Goal: Transaction & Acquisition: Subscribe to service/newsletter

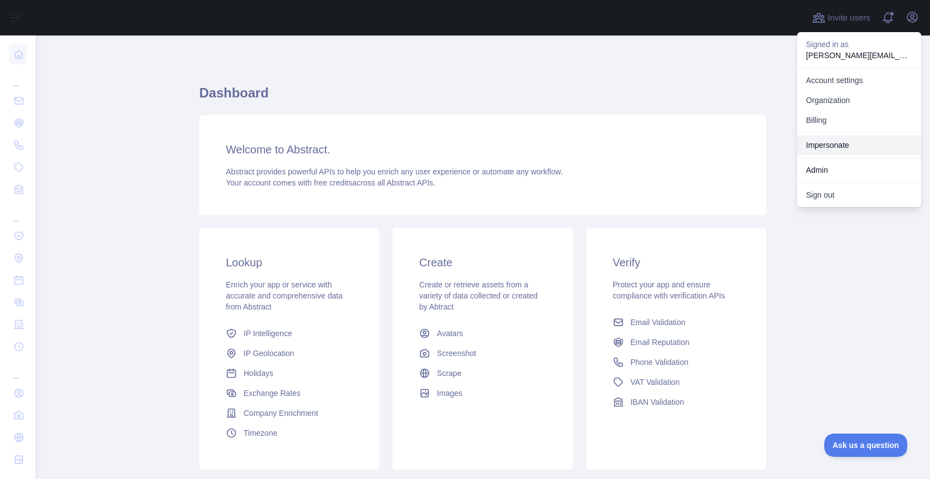
drag, startPoint x: 841, startPoint y: 142, endPoint x: 789, endPoint y: 135, distance: 52.5
click at [840, 142] on link "Impersonate" at bounding box center [860, 145] width 124 height 20
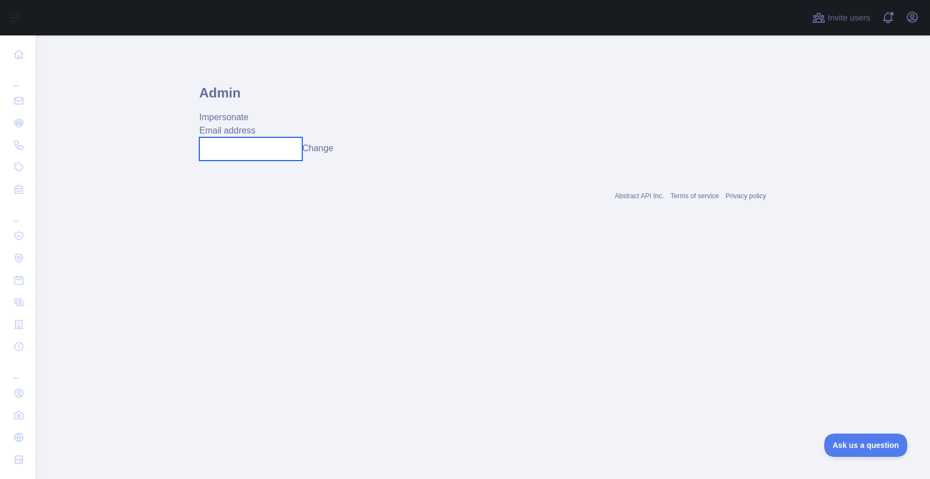
click at [250, 159] on input "text" at bounding box center [250, 148] width 103 height 23
type input "**********"
click at [323, 150] on button "Change" at bounding box center [325, 148] width 31 height 13
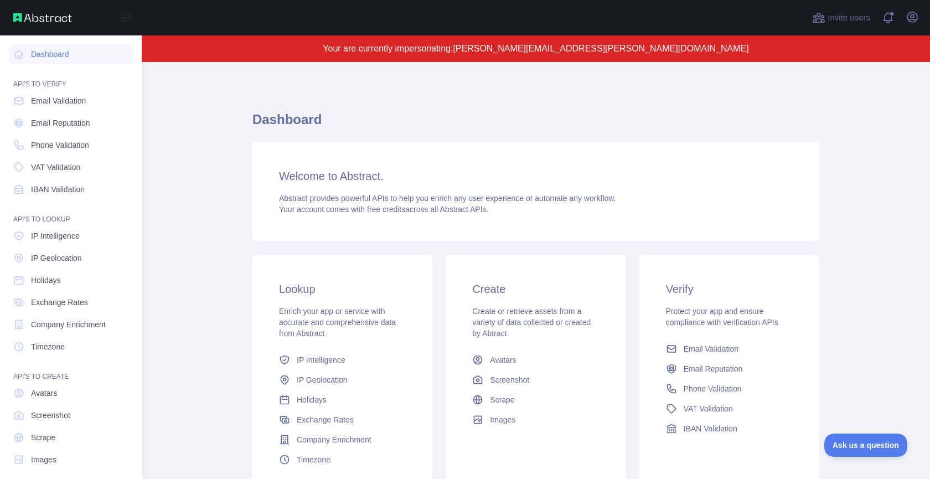
drag, startPoint x: 55, startPoint y: 102, endPoint x: 160, endPoint y: 164, distance: 121.4
click at [55, 102] on span "Email Validation" at bounding box center [58, 100] width 55 height 11
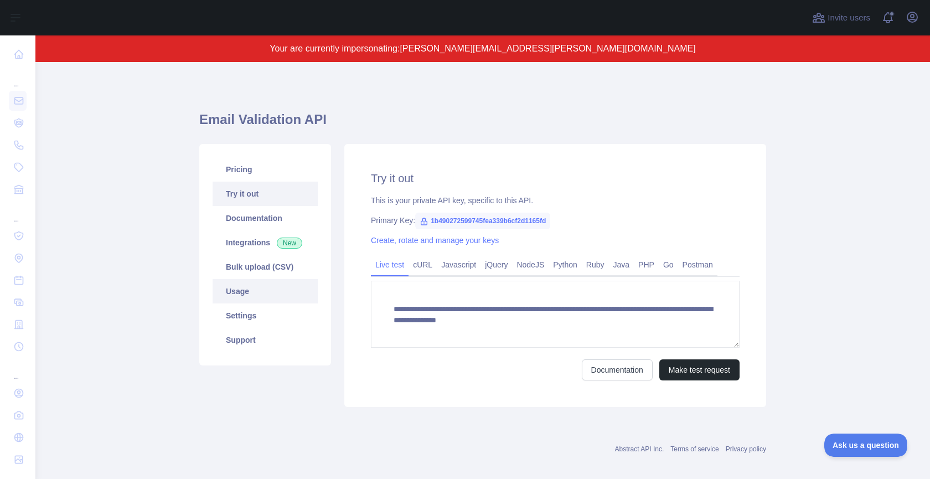
click at [290, 295] on link "Usage" at bounding box center [265, 291] width 105 height 24
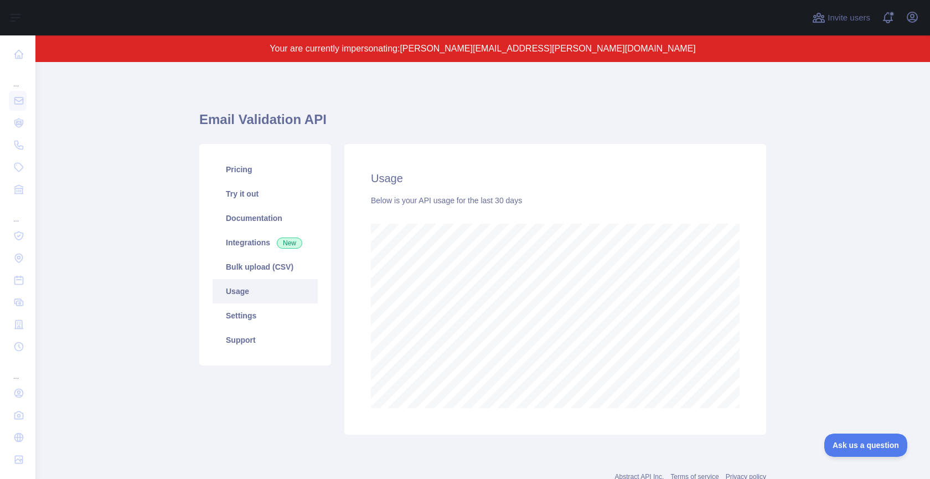
scroll to position [417, 895]
click at [914, 14] on icon "button" at bounding box center [912, 17] width 13 height 13
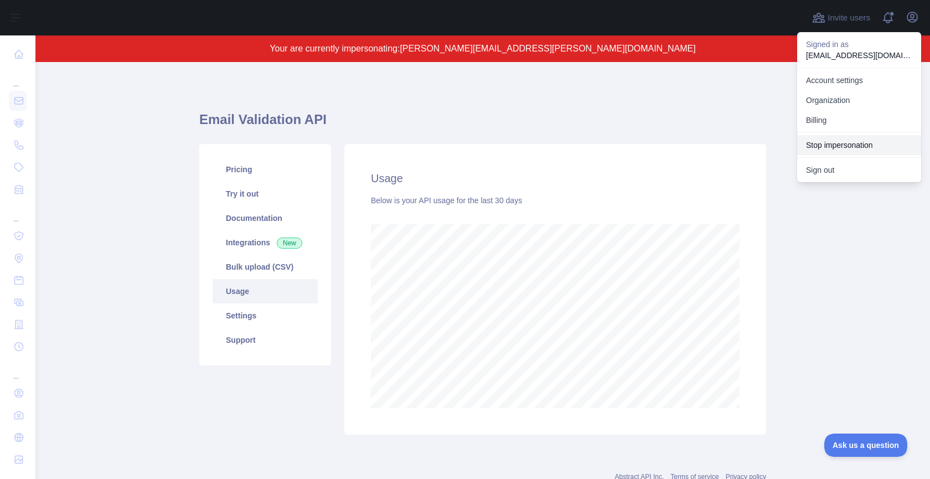
click at [856, 147] on button "Stop impersonation" at bounding box center [860, 145] width 124 height 20
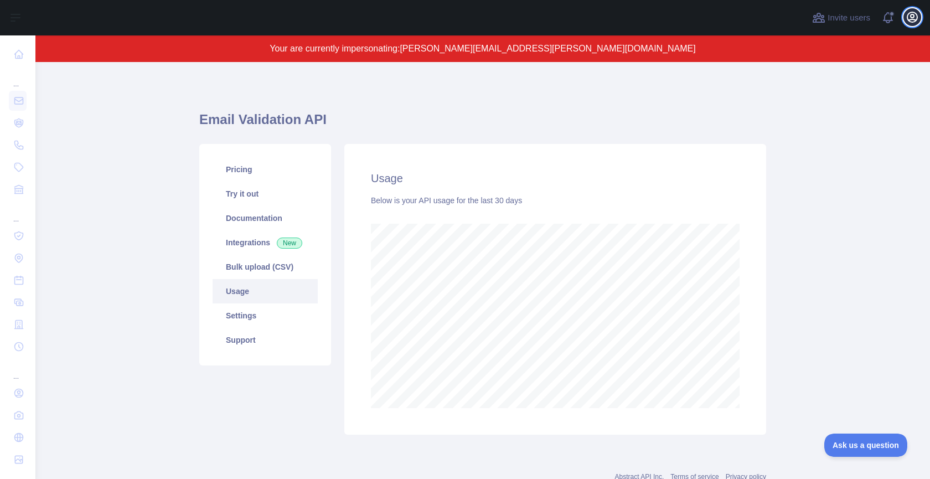
scroll to position [444, 895]
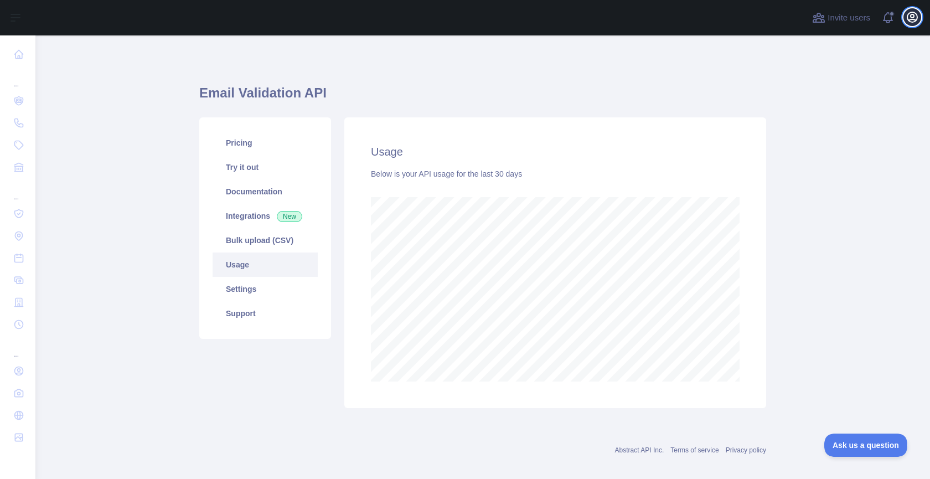
click at [916, 16] on icon "button" at bounding box center [912, 17] width 13 height 13
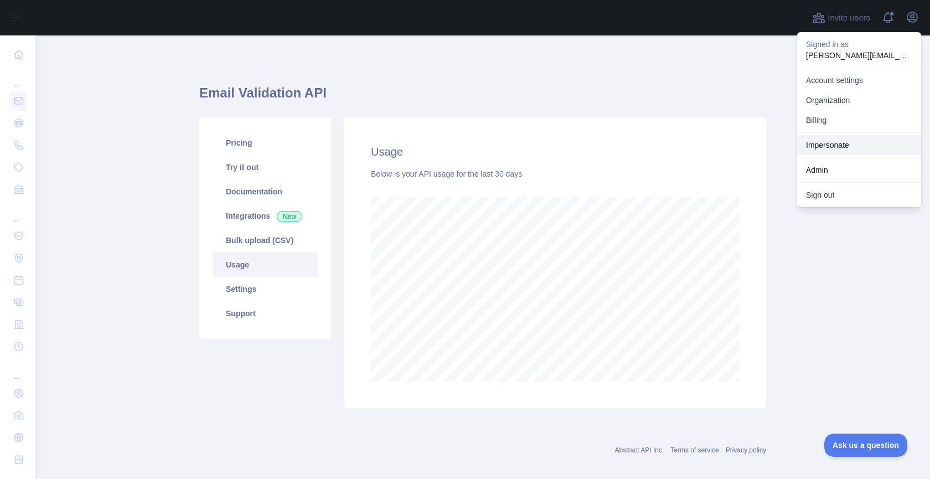
click at [825, 138] on link "Impersonate" at bounding box center [860, 145] width 124 height 20
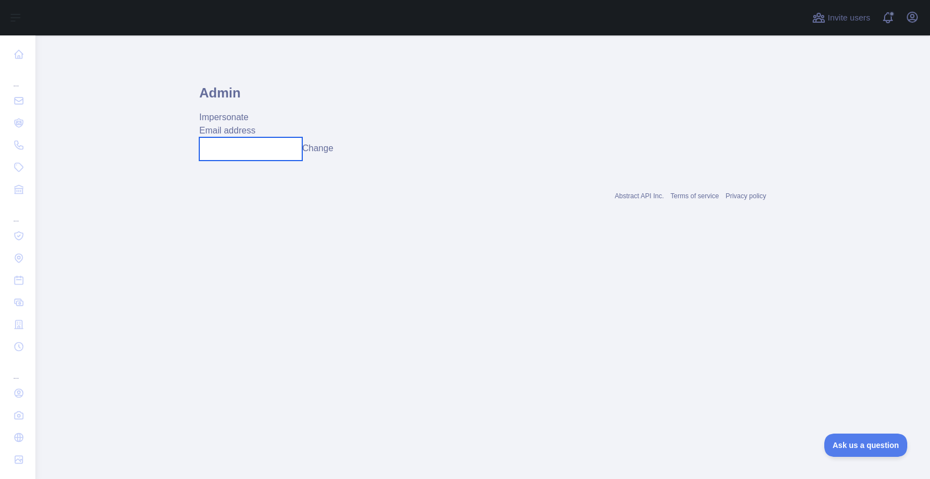
click at [274, 150] on input "text" at bounding box center [250, 148] width 103 height 23
paste input "**********"
type input "**********"
click at [339, 147] on button "Change" at bounding box center [325, 148] width 31 height 13
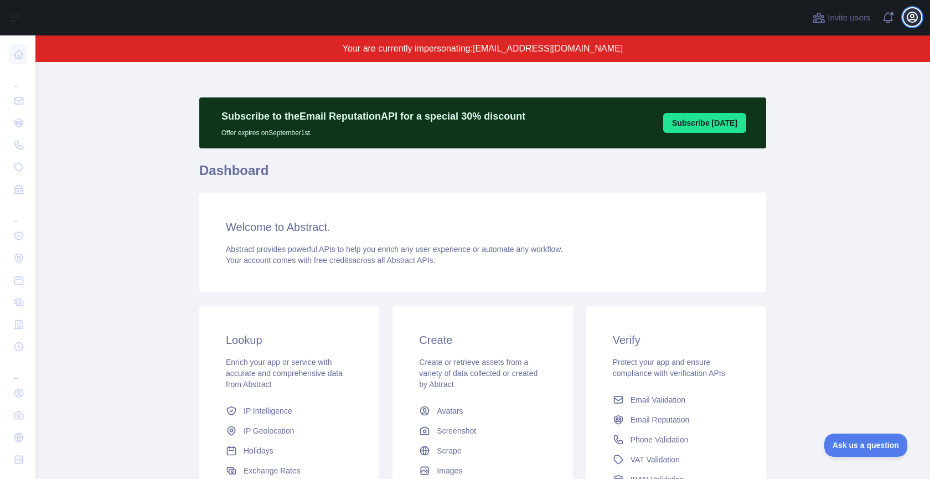
click at [917, 19] on icon "button" at bounding box center [913, 17] width 10 height 10
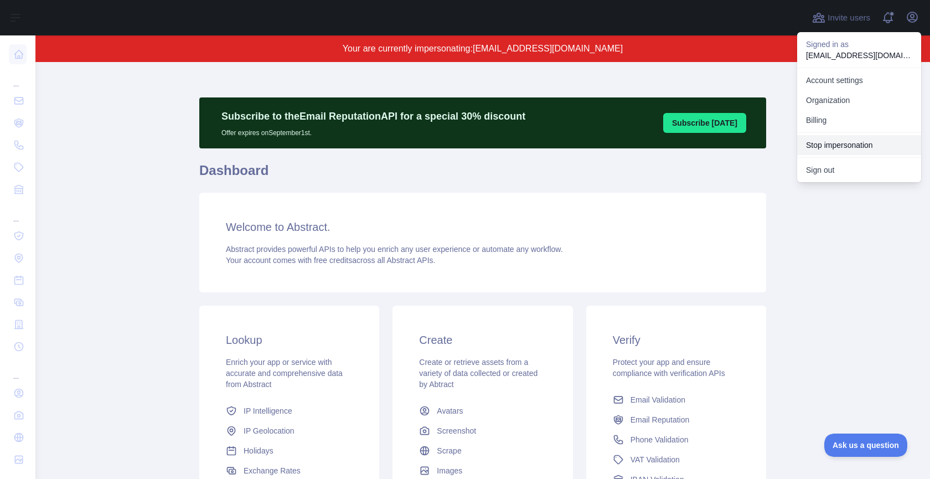
click at [837, 143] on button "Stop impersonation" at bounding box center [860, 145] width 124 height 20
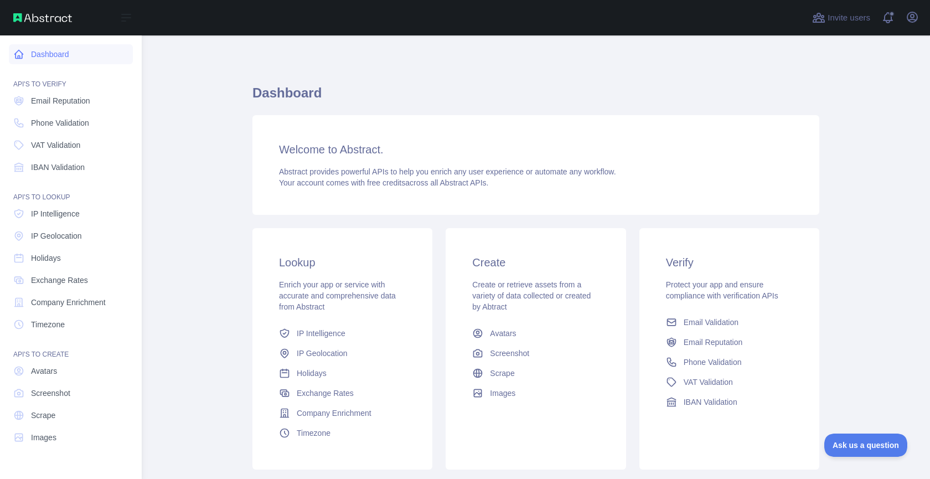
click at [49, 53] on link "Dashboard" at bounding box center [71, 54] width 124 height 20
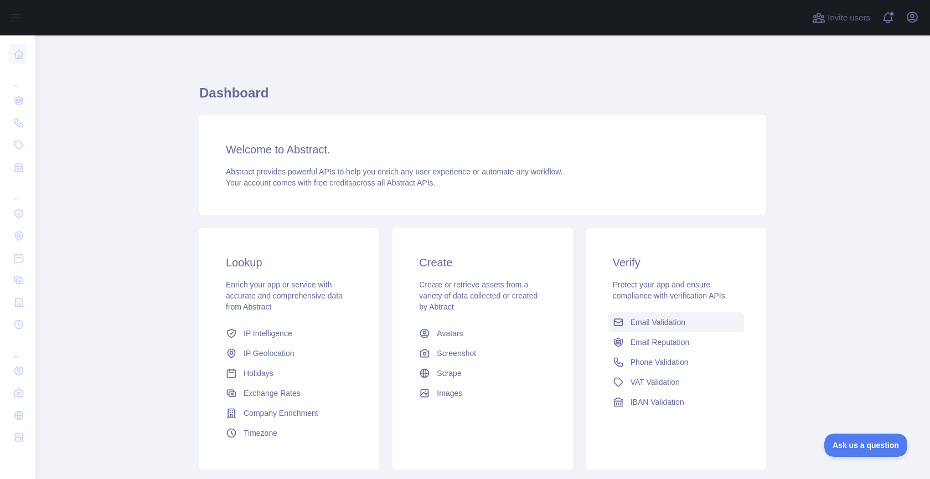
click at [662, 321] on span "Email Validation" at bounding box center [658, 322] width 55 height 11
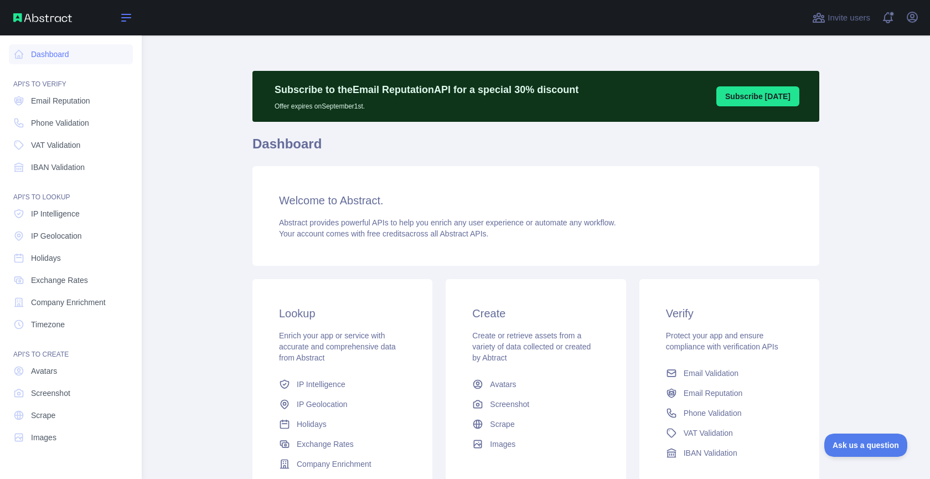
click at [125, 22] on icon at bounding box center [126, 17] width 13 height 13
click at [713, 372] on span "Email Validation" at bounding box center [711, 373] width 55 height 11
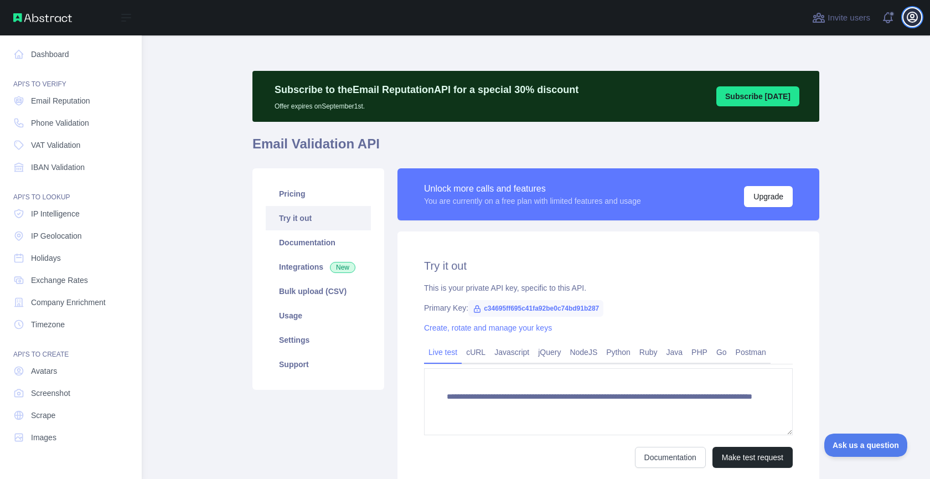
click at [919, 20] on icon "button" at bounding box center [912, 17] width 13 height 13
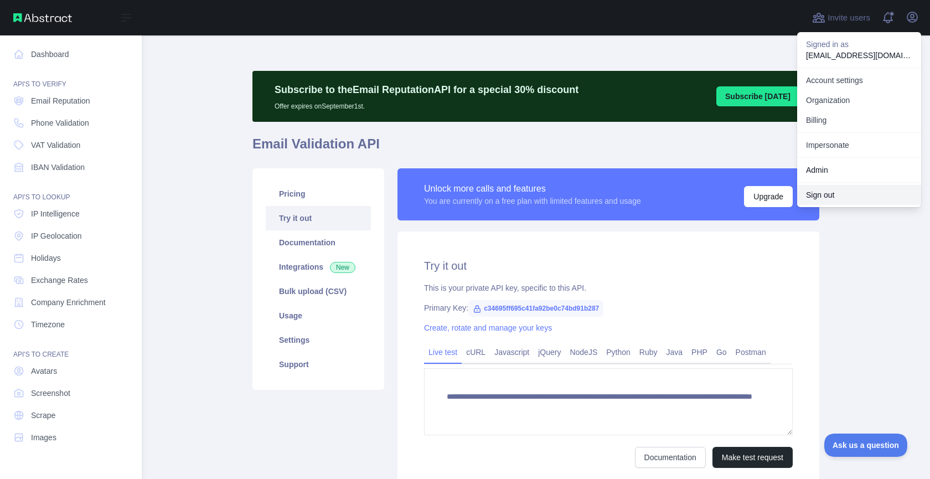
click at [835, 194] on button "Sign out" at bounding box center [860, 195] width 124 height 20
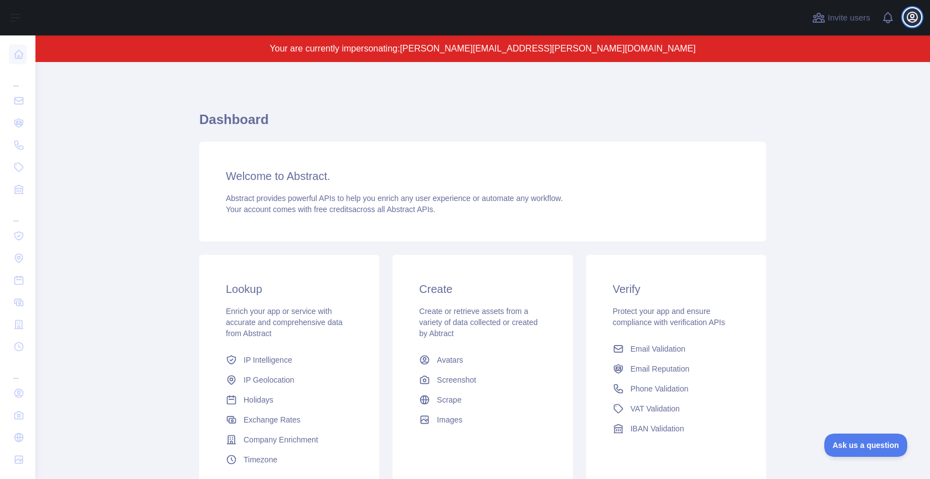
click at [912, 9] on button "Open user menu" at bounding box center [913, 17] width 18 height 18
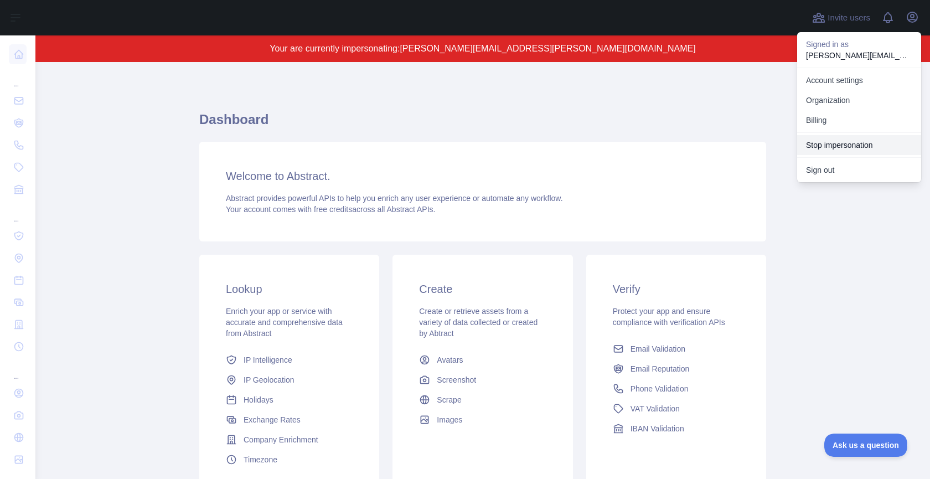
click at [857, 151] on button "Stop impersonation" at bounding box center [860, 145] width 124 height 20
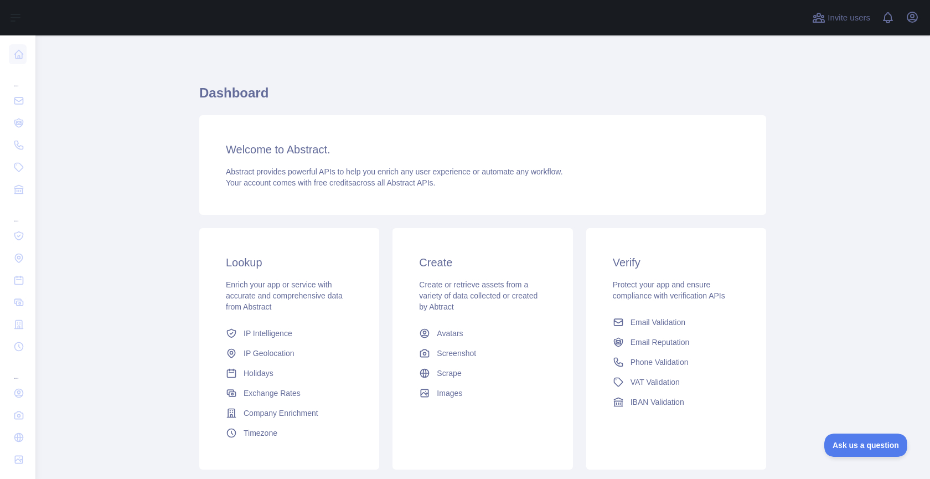
click at [920, 24] on div "Open user menu" at bounding box center [913, 17] width 18 height 19
click at [915, 17] on icon "button" at bounding box center [912, 17] width 13 height 13
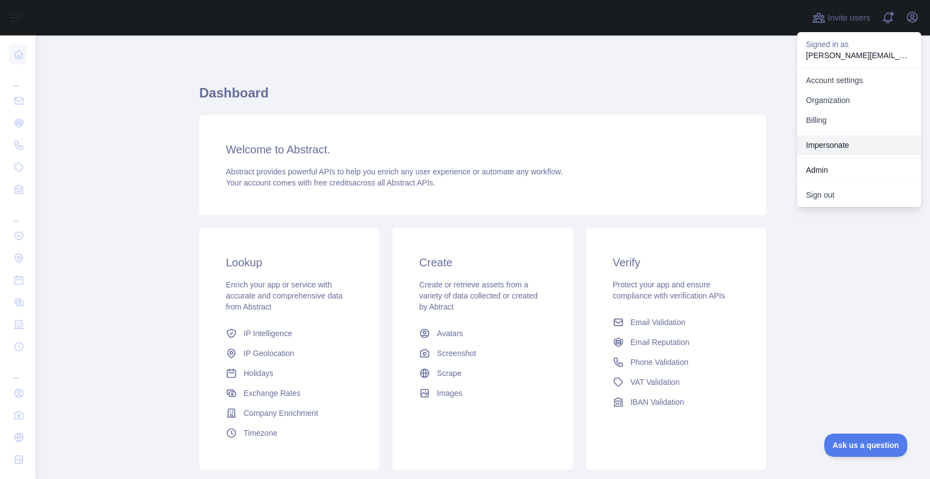
click at [869, 143] on link "Impersonate" at bounding box center [860, 145] width 124 height 20
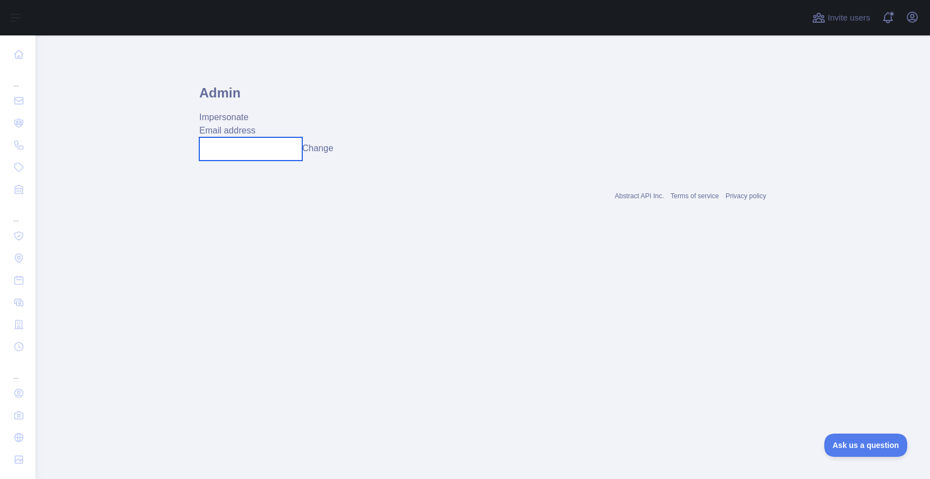
click at [263, 145] on input "text" at bounding box center [250, 148] width 103 height 23
paste input "**********"
type input "**********"
click at [323, 149] on button "Change" at bounding box center [317, 148] width 31 height 13
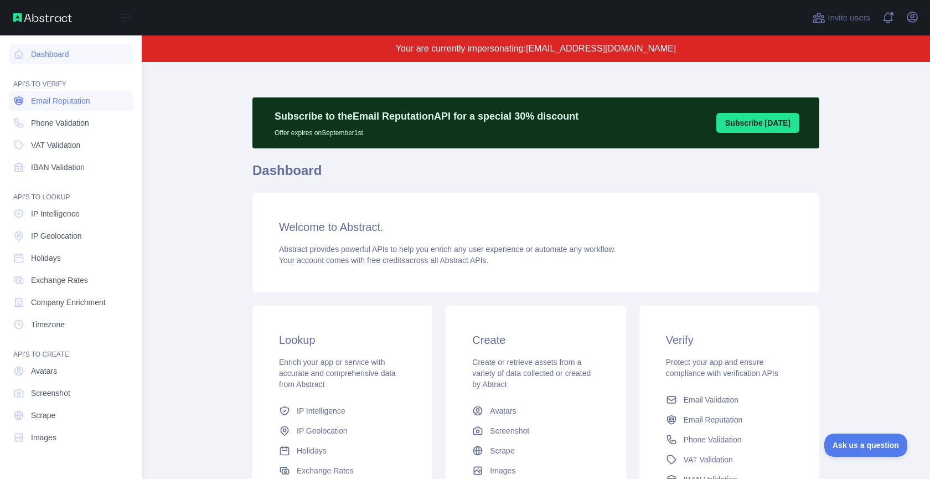
click at [51, 105] on span "Email Reputation" at bounding box center [60, 100] width 59 height 11
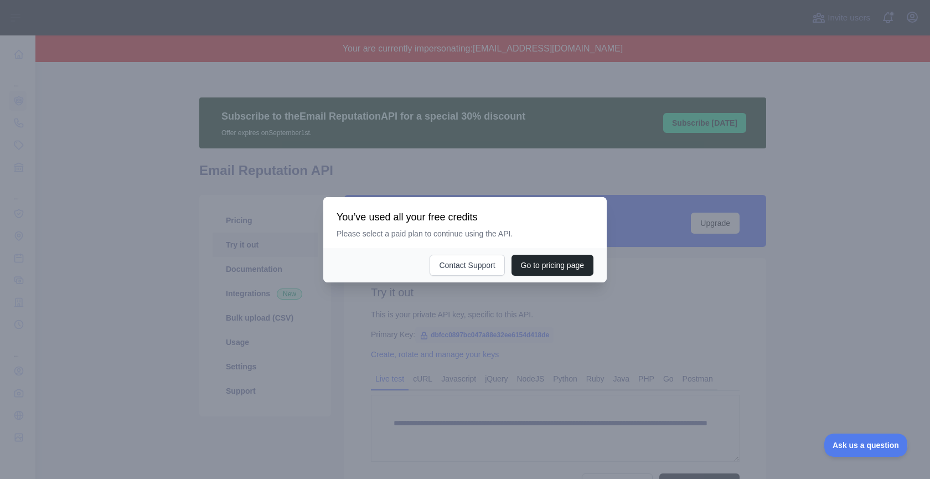
click at [451, 177] on div at bounding box center [465, 239] width 930 height 479
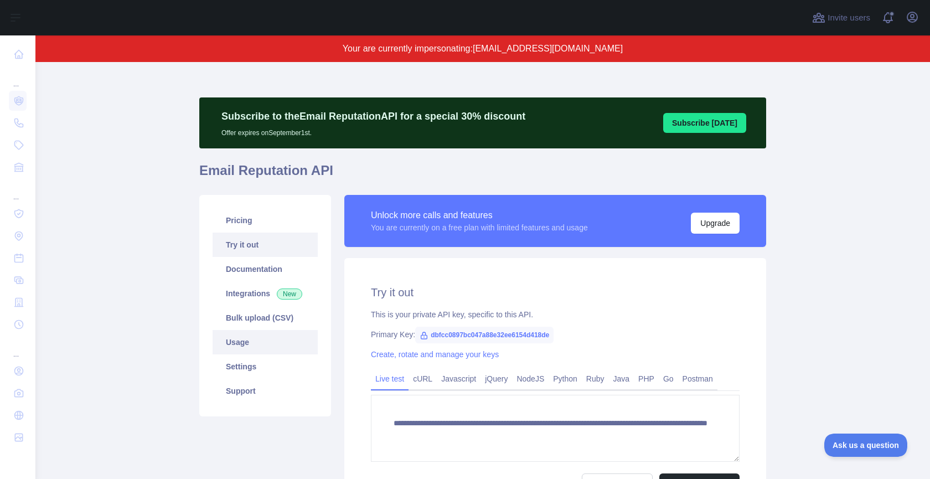
click at [249, 339] on link "Usage" at bounding box center [265, 342] width 105 height 24
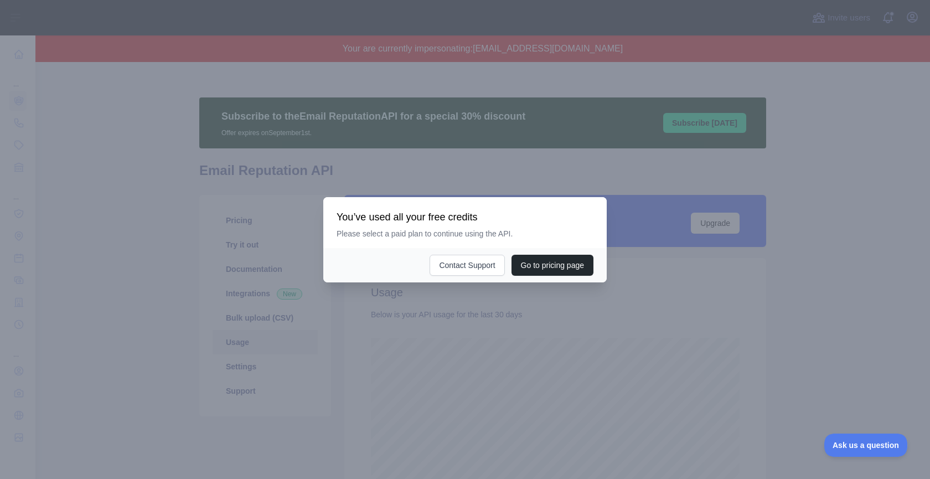
scroll to position [417, 895]
click at [477, 174] on div at bounding box center [465, 239] width 930 height 479
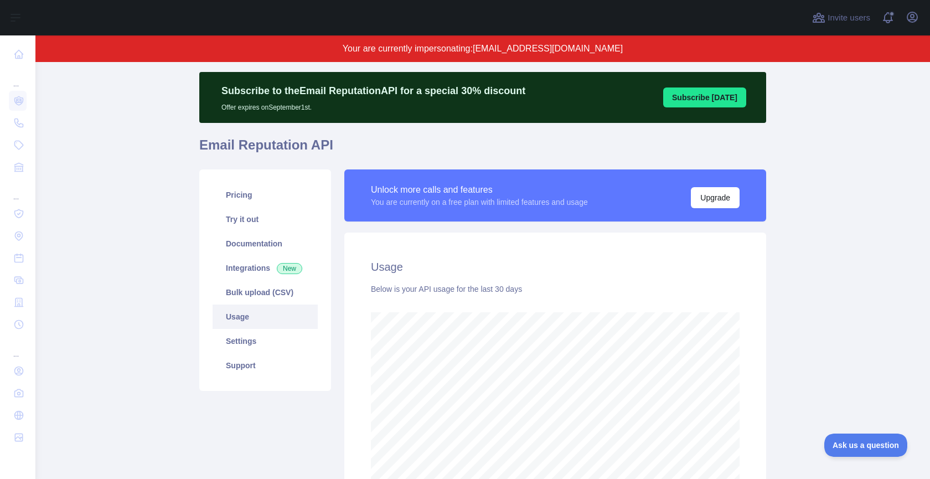
scroll to position [0, 0]
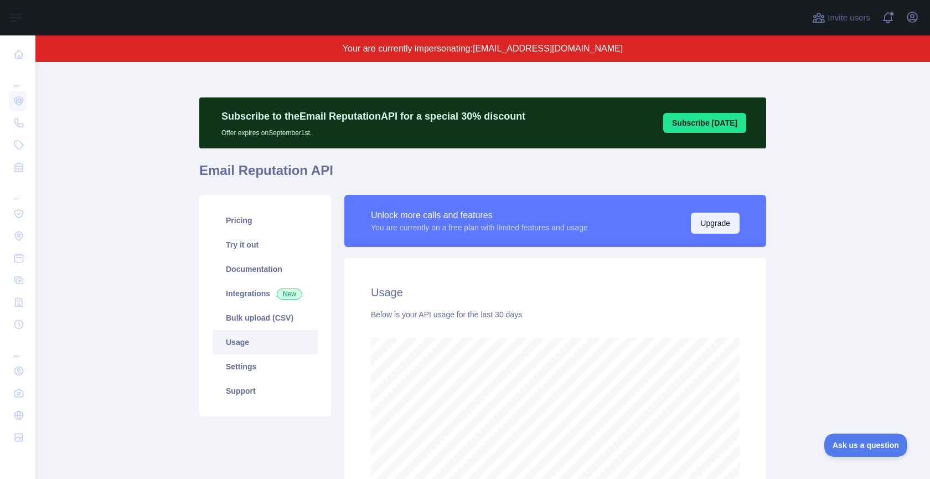
click at [721, 221] on button "Upgrade" at bounding box center [715, 223] width 49 height 21
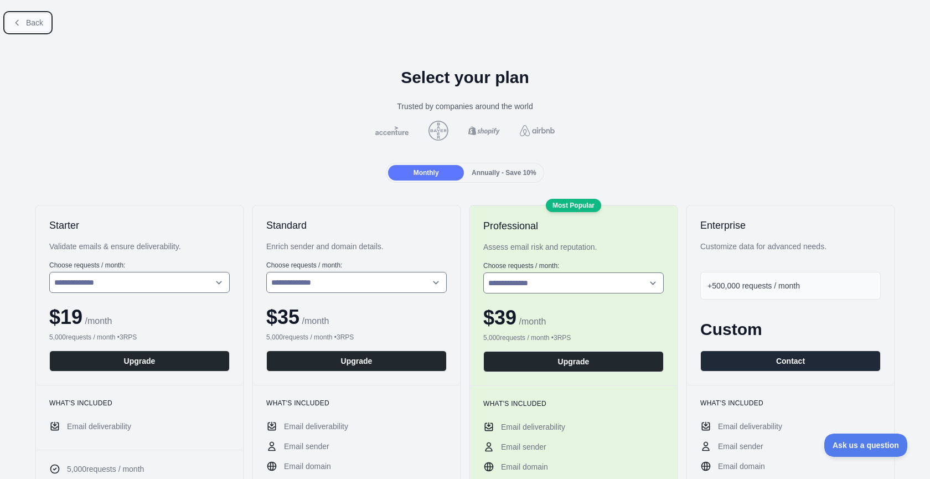
click at [30, 25] on span "Back" at bounding box center [34, 22] width 17 height 9
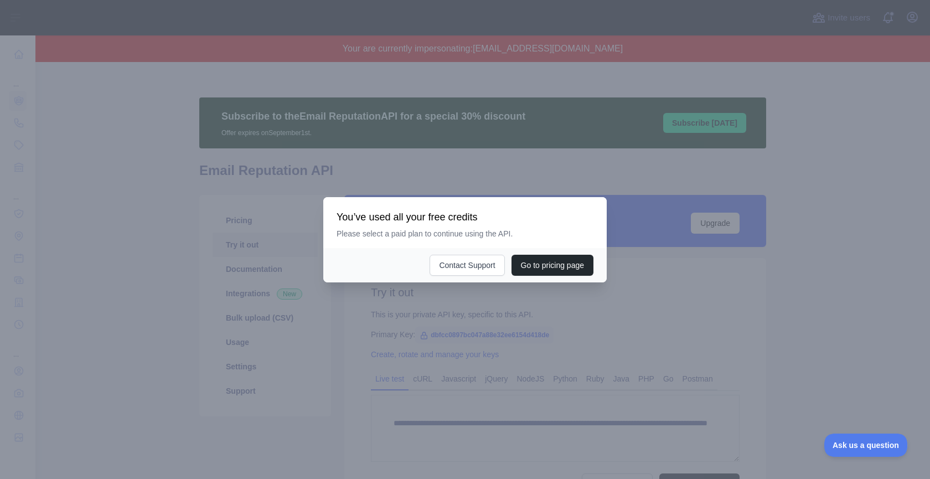
click at [327, 321] on div at bounding box center [465, 239] width 930 height 479
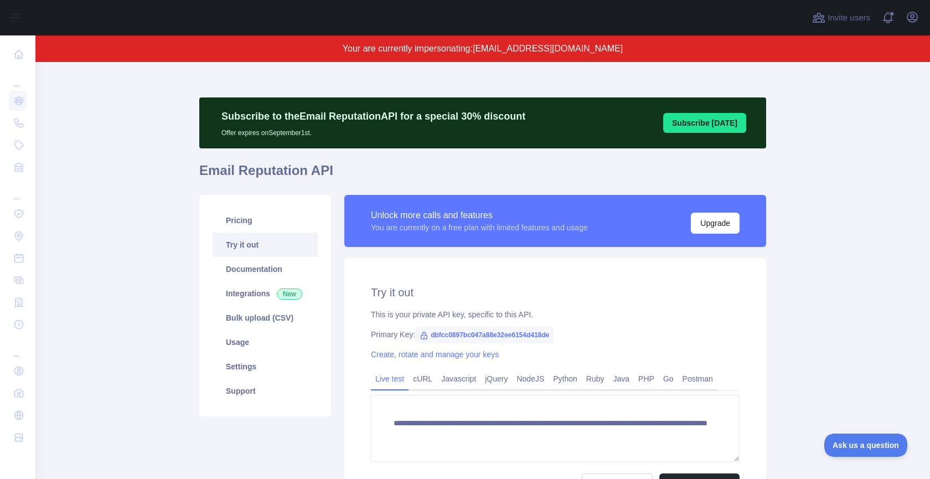
scroll to position [96, 0]
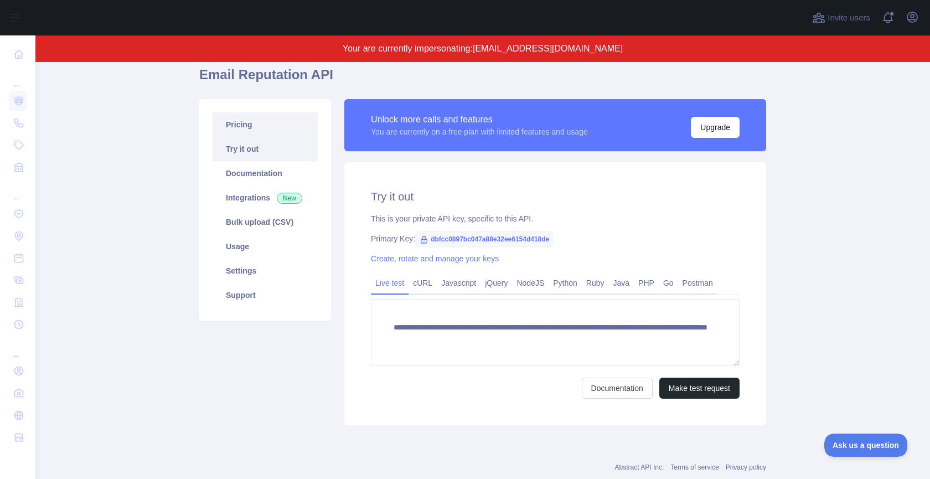
click at [246, 112] on link "Pricing" at bounding box center [265, 124] width 105 height 24
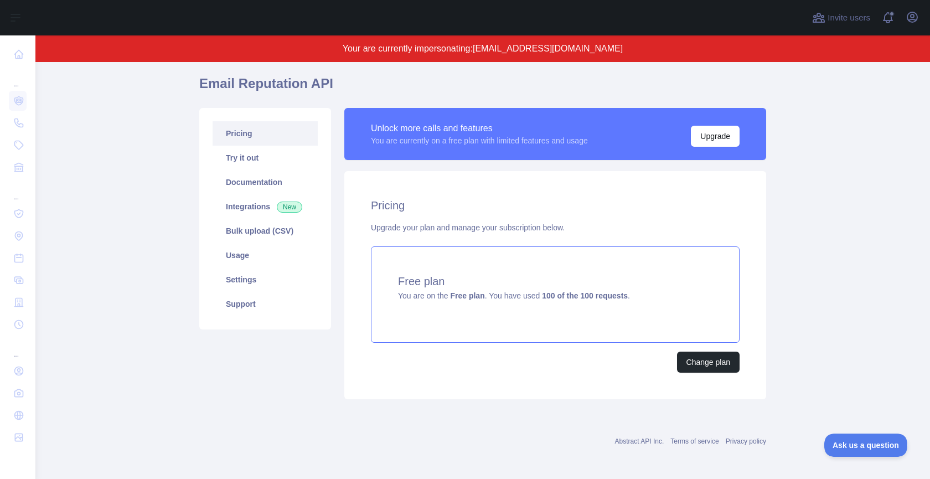
click at [508, 295] on span "You are on the Free plan . You have used 100 of the 100 requests ." at bounding box center [514, 295] width 232 height 9
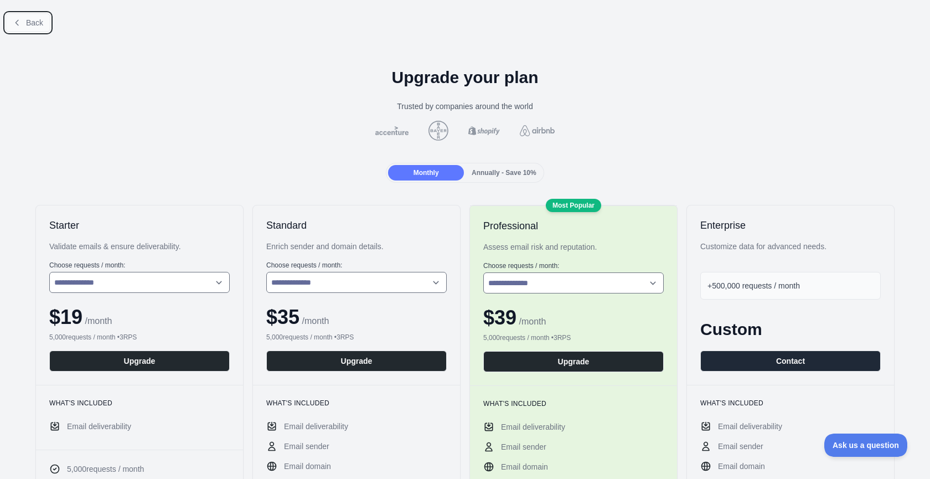
click at [34, 27] on button "Back" at bounding box center [28, 22] width 45 height 19
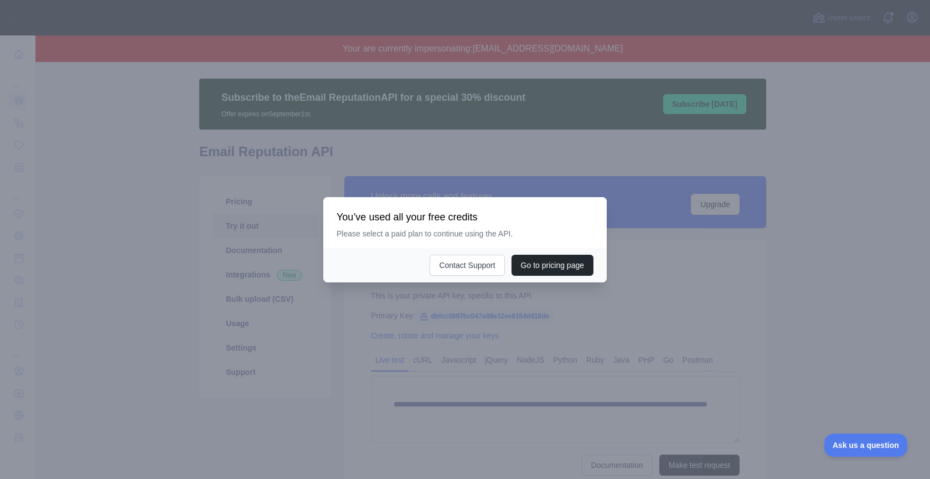
click at [484, 362] on div at bounding box center [465, 239] width 930 height 479
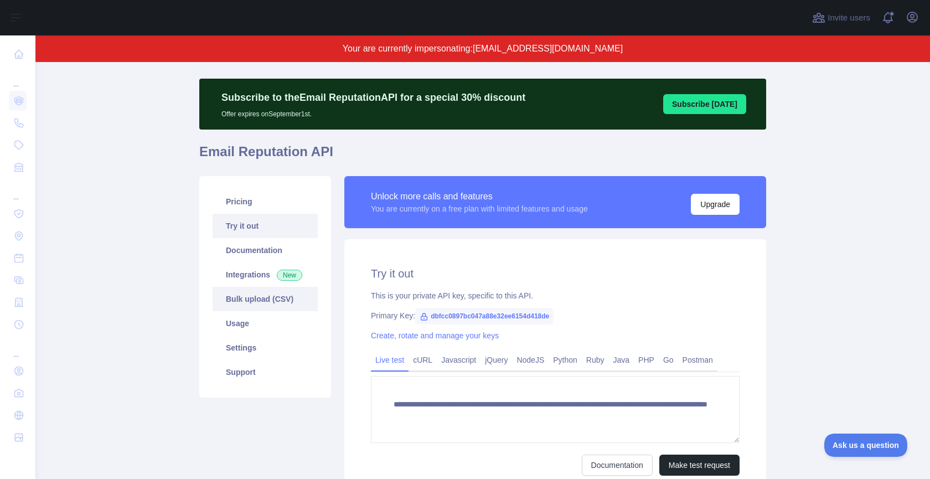
click at [285, 291] on link "Bulk upload (CSV)" at bounding box center [265, 299] width 105 height 24
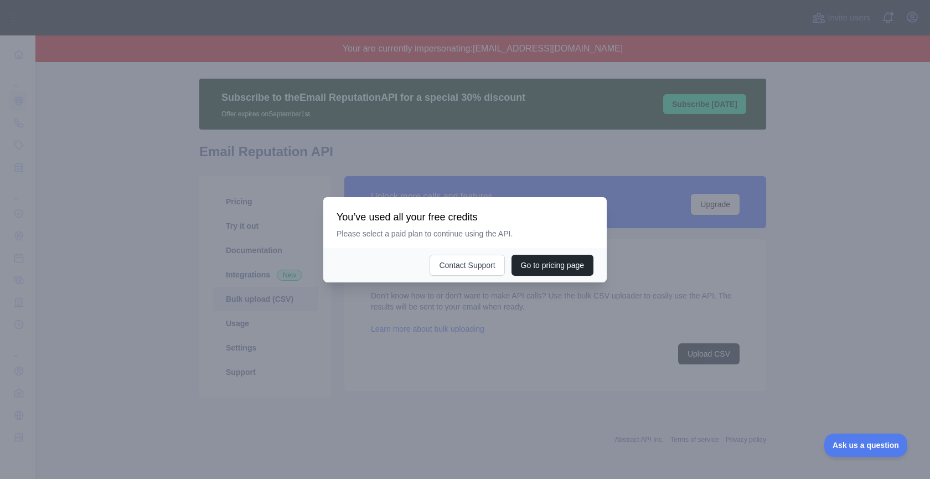
click at [485, 312] on div at bounding box center [465, 239] width 930 height 479
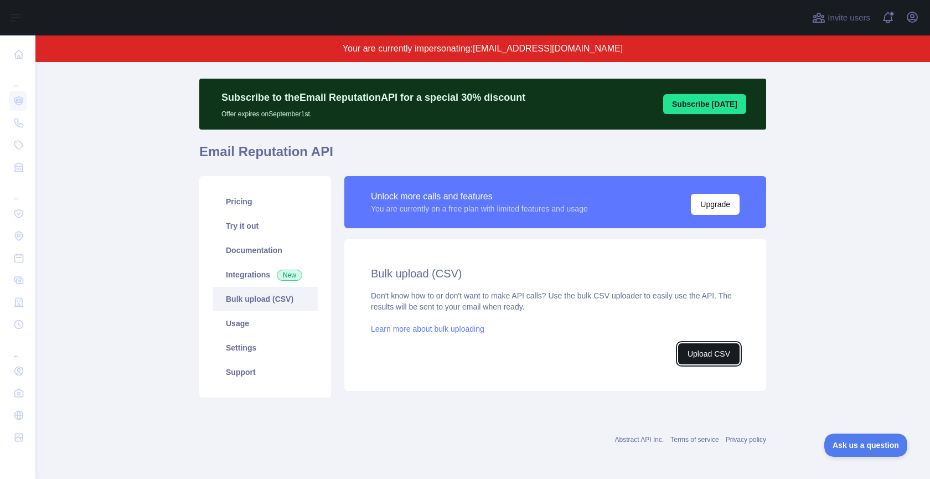
click at [719, 353] on button "Upload CSV" at bounding box center [708, 353] width 61 height 21
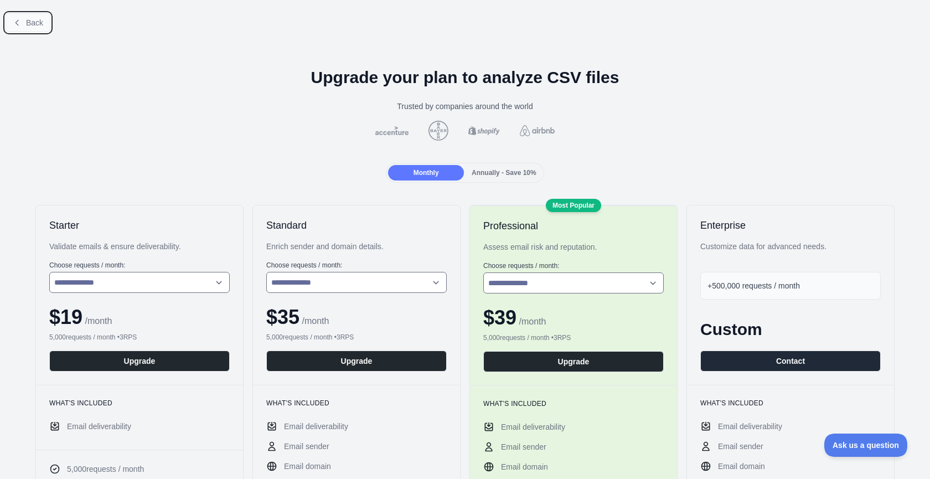
click at [32, 19] on span "Back" at bounding box center [34, 22] width 17 height 9
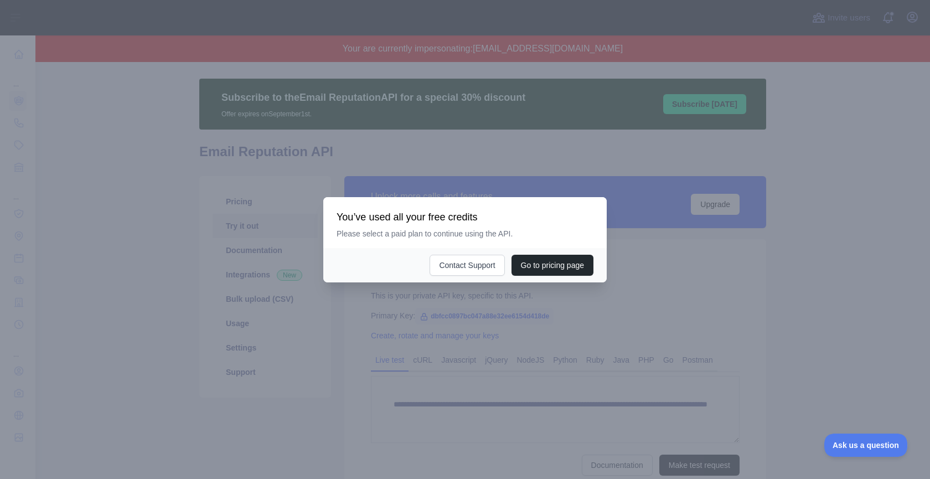
click at [431, 305] on div at bounding box center [465, 239] width 930 height 479
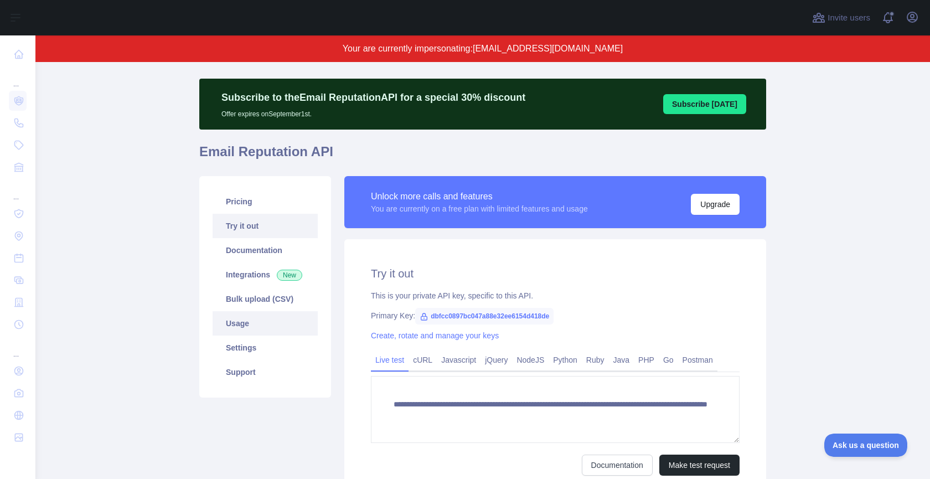
click at [281, 331] on link "Usage" at bounding box center [265, 323] width 105 height 24
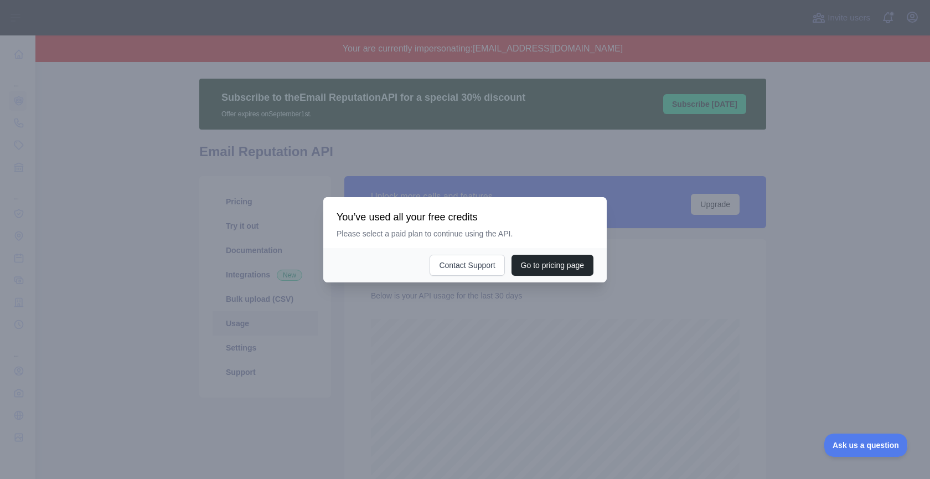
scroll to position [417, 895]
click at [573, 265] on button "Go to pricing page" at bounding box center [553, 265] width 82 height 21
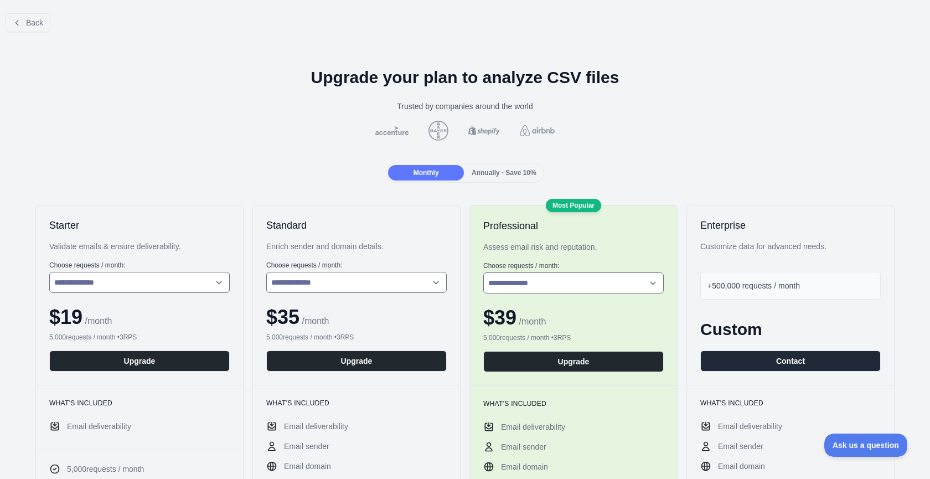
click at [484, 171] on span "Annually - Save 10%" at bounding box center [504, 173] width 65 height 8
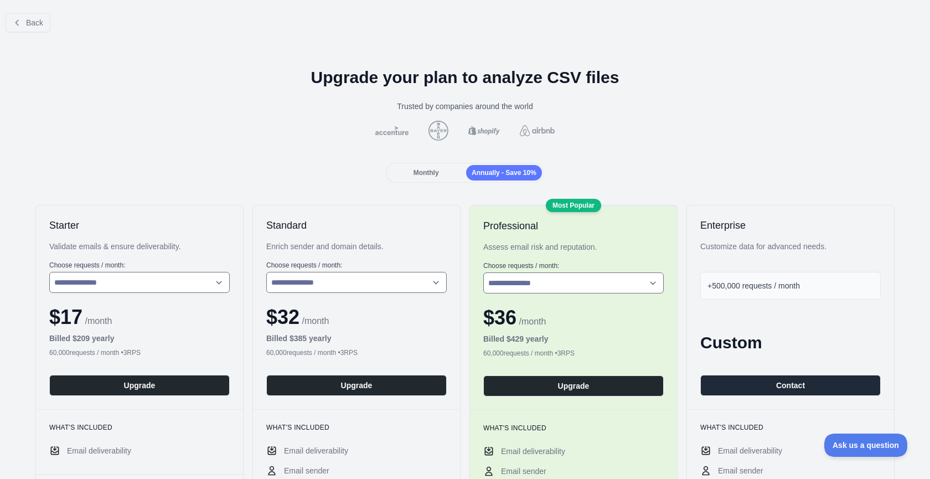
click at [420, 173] on span "Monthly" at bounding box center [426, 173] width 25 height 8
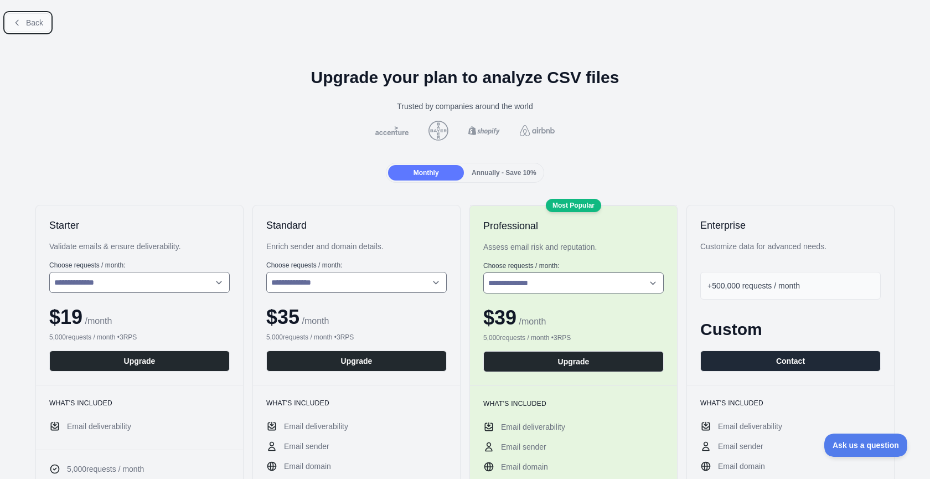
click at [22, 25] on button "Back" at bounding box center [28, 22] width 45 height 19
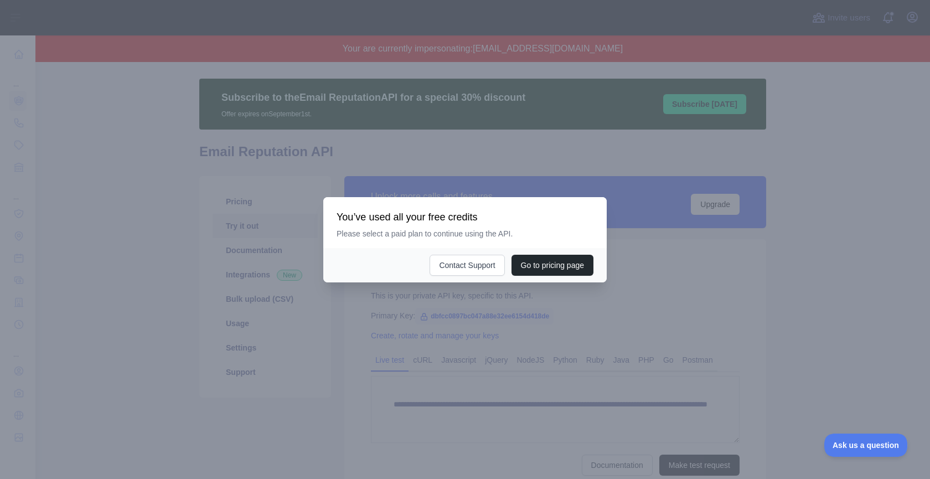
click at [300, 310] on div at bounding box center [465, 239] width 930 height 479
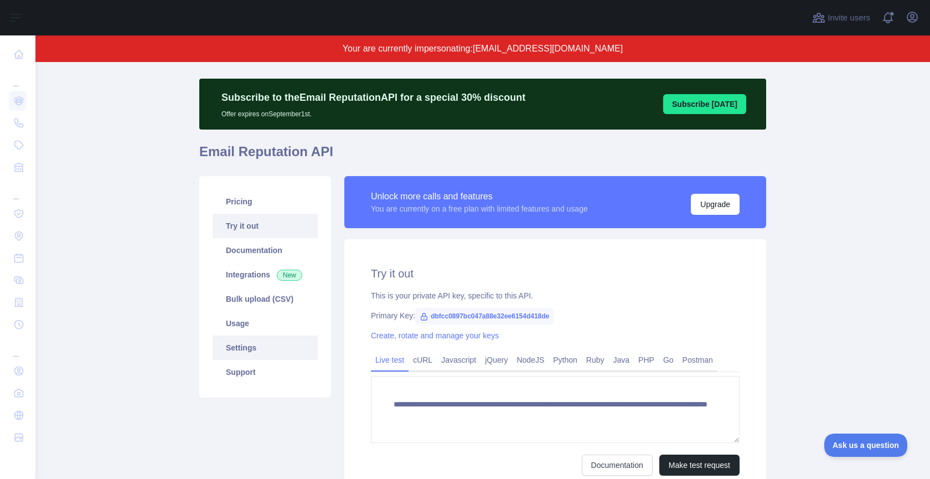
click at [271, 345] on link "Settings" at bounding box center [265, 348] width 105 height 24
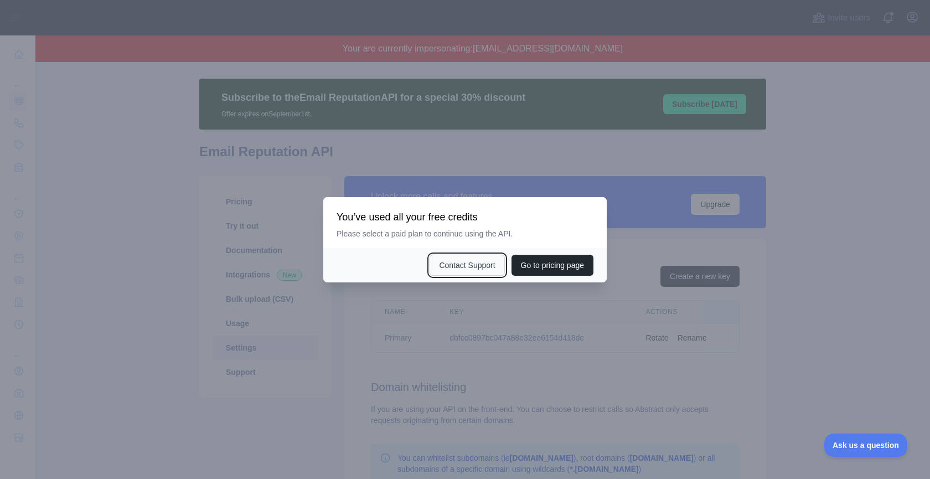
click at [446, 259] on button "Contact Support" at bounding box center [467, 265] width 75 height 21
click at [673, 243] on div at bounding box center [465, 239] width 930 height 479
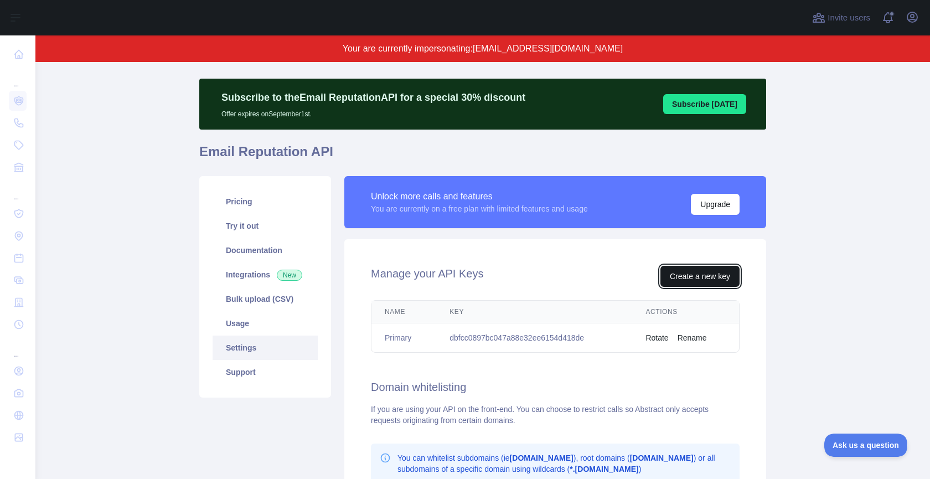
click at [683, 278] on button "Create a new key" at bounding box center [700, 276] width 79 height 21
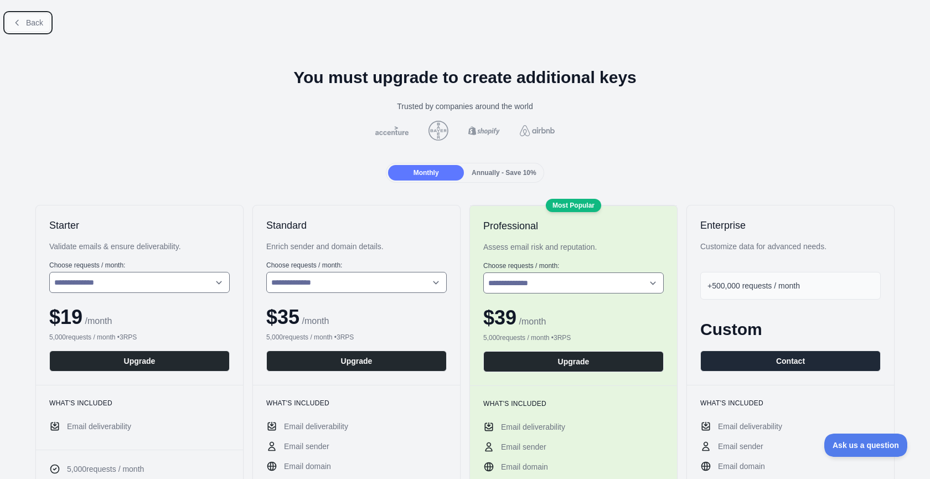
click at [36, 24] on span "Back" at bounding box center [34, 22] width 17 height 9
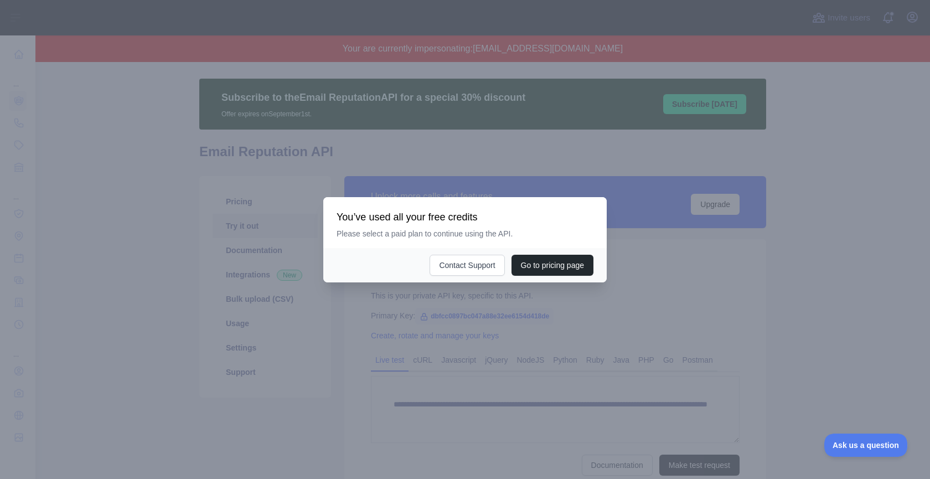
click at [489, 309] on div at bounding box center [465, 239] width 930 height 479
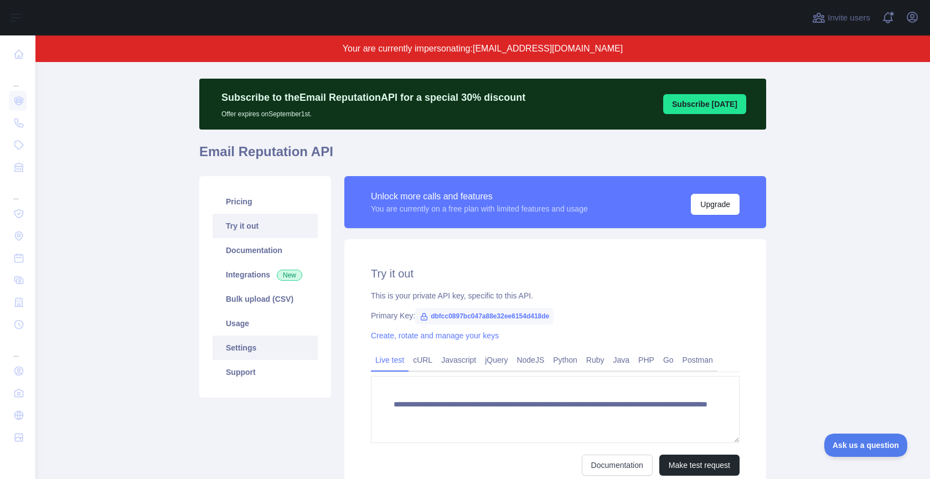
click at [242, 352] on link "Settings" at bounding box center [265, 348] width 105 height 24
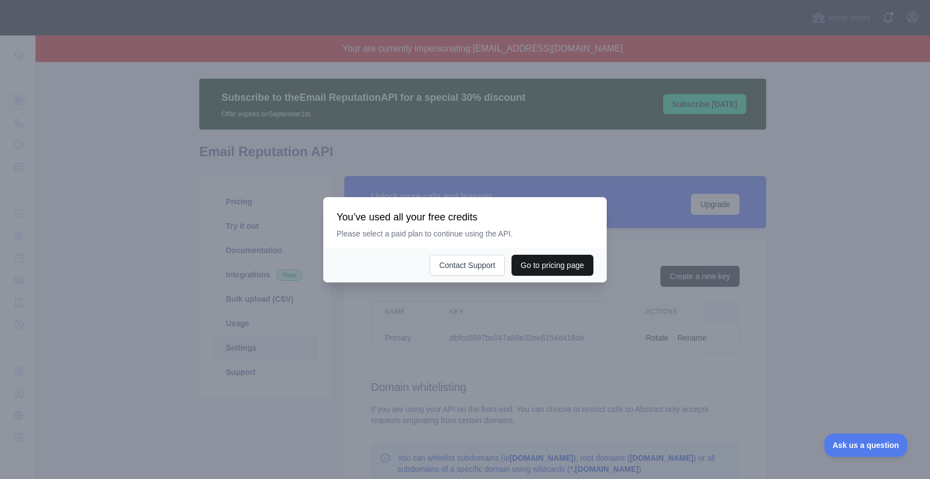
click at [569, 268] on button "Go to pricing page" at bounding box center [553, 265] width 82 height 21
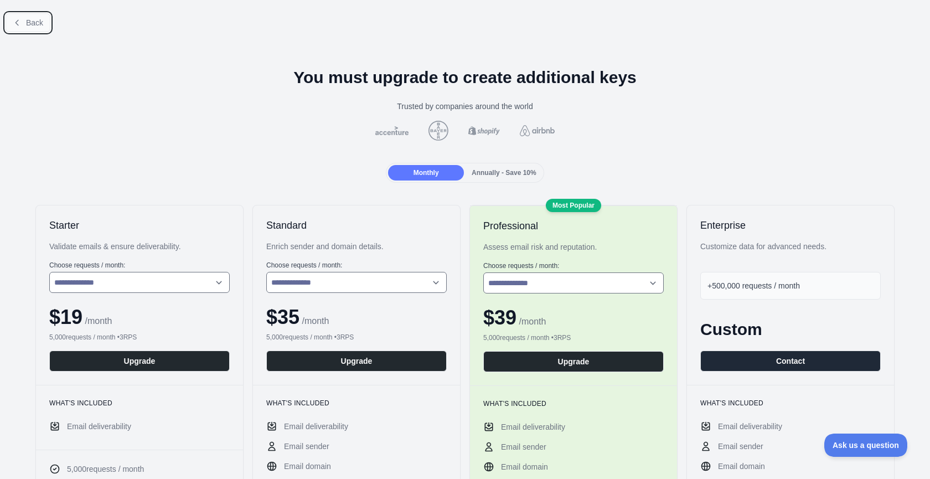
click at [36, 23] on span "Back" at bounding box center [34, 22] width 17 height 9
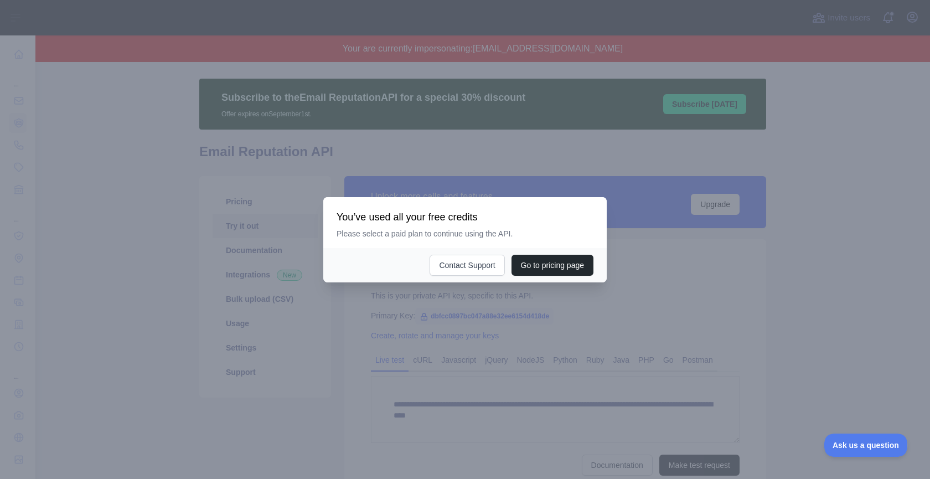
drag, startPoint x: 772, startPoint y: 189, endPoint x: 831, endPoint y: 107, distance: 101.5
click at [772, 189] on div at bounding box center [465, 239] width 930 height 479
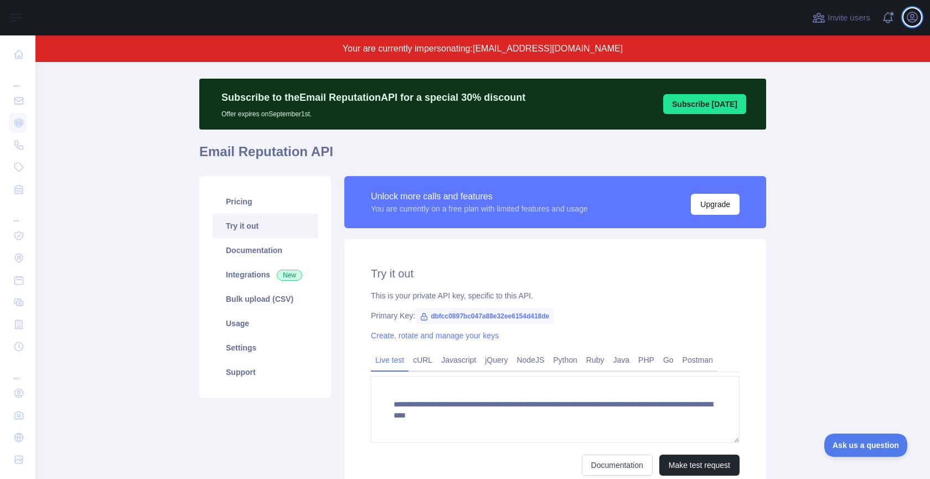
drag, startPoint x: 921, startPoint y: 19, endPoint x: 922, endPoint y: 28, distance: 8.9
click at [921, 19] on button "Open user menu" at bounding box center [913, 17] width 18 height 18
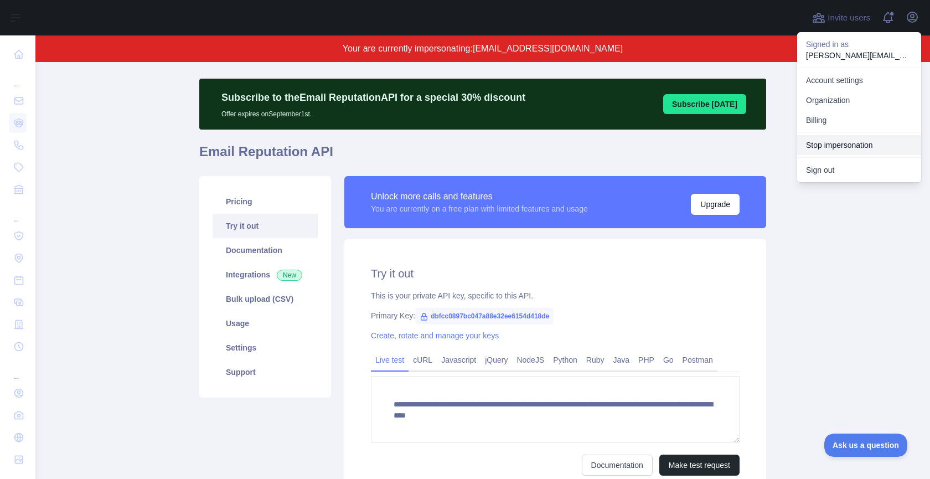
click at [851, 141] on button "Stop impersonation" at bounding box center [860, 145] width 124 height 20
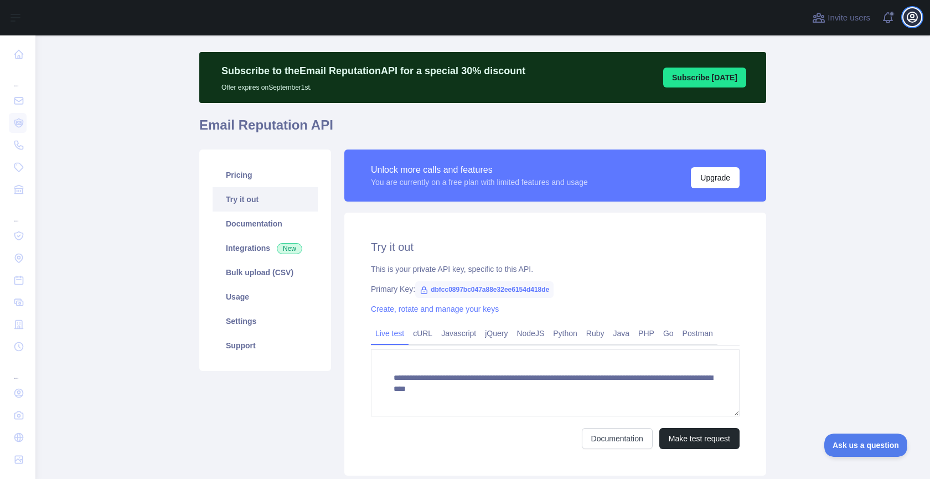
click at [915, 22] on icon "button" at bounding box center [913, 17] width 10 height 10
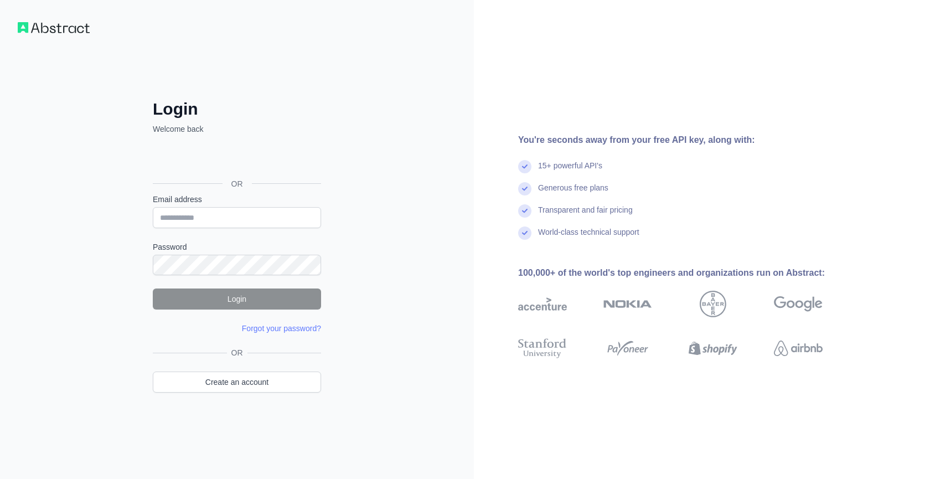
click at [207, 235] on form "Email address Password Login Forgot your password? Please try again We've sent …" at bounding box center [237, 264] width 168 height 140
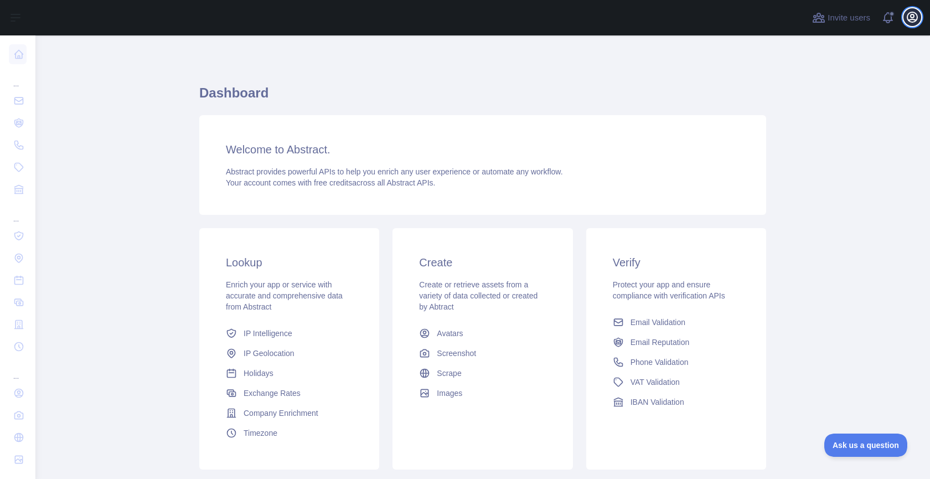
click at [913, 21] on icon "button" at bounding box center [912, 17] width 13 height 13
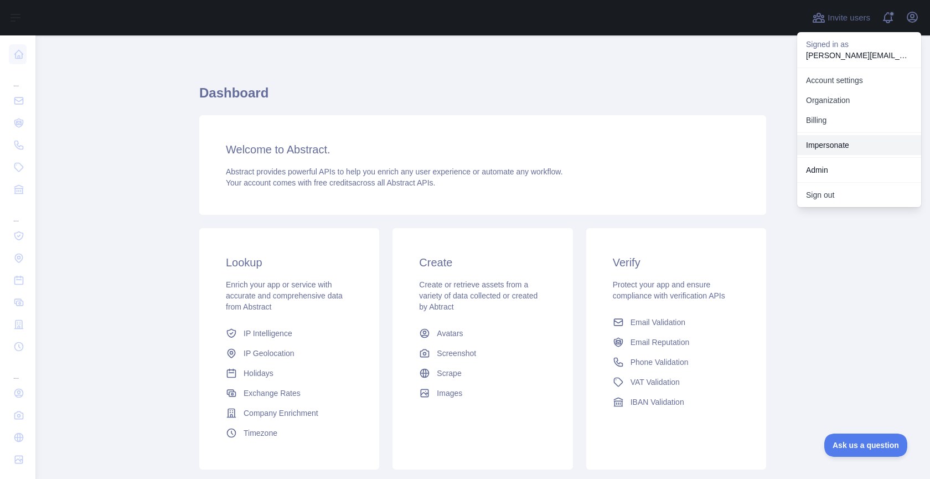
click at [843, 142] on link "Impersonate" at bounding box center [860, 145] width 124 height 20
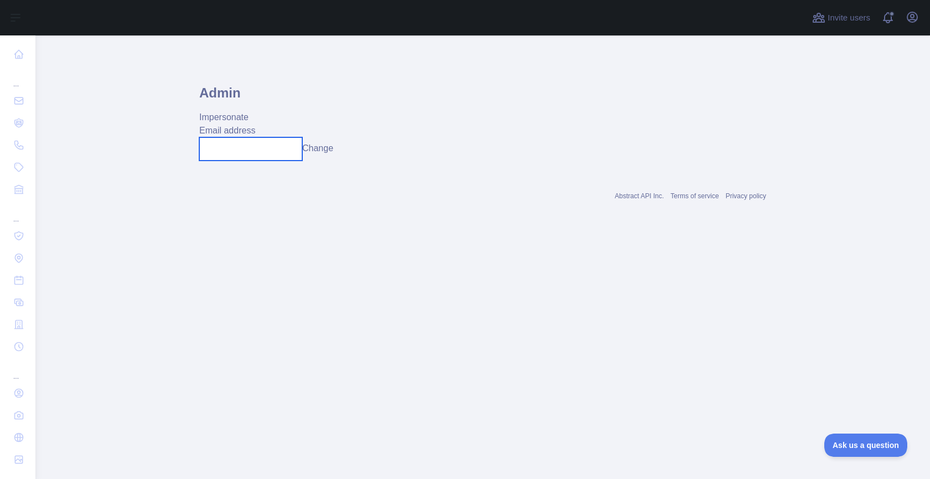
click at [226, 157] on input "text" at bounding box center [250, 148] width 103 height 23
paste input "**********"
type input "**********"
click at [313, 153] on button "Change" at bounding box center [317, 148] width 31 height 13
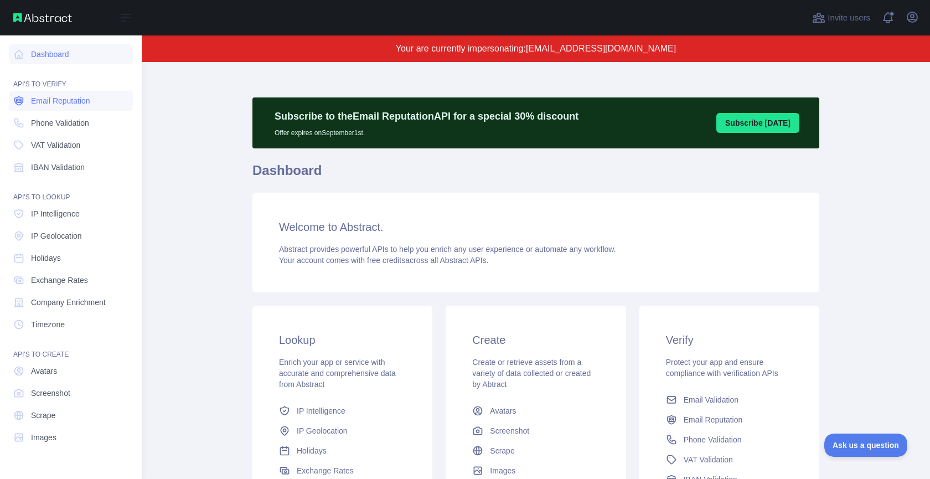
click at [48, 95] on span "Email Reputation" at bounding box center [60, 100] width 59 height 11
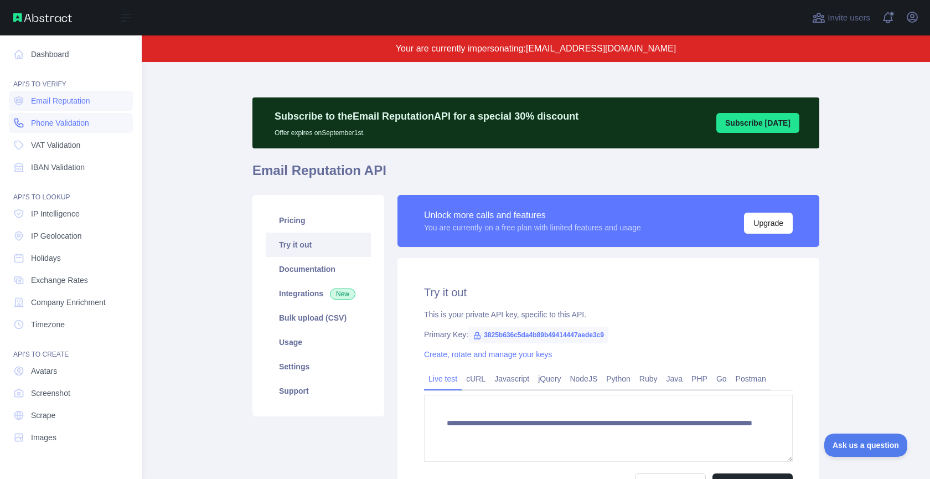
click at [30, 119] on link "Phone Validation" at bounding box center [71, 123] width 124 height 20
click at [42, 148] on span "VAT Validation" at bounding box center [55, 145] width 49 height 11
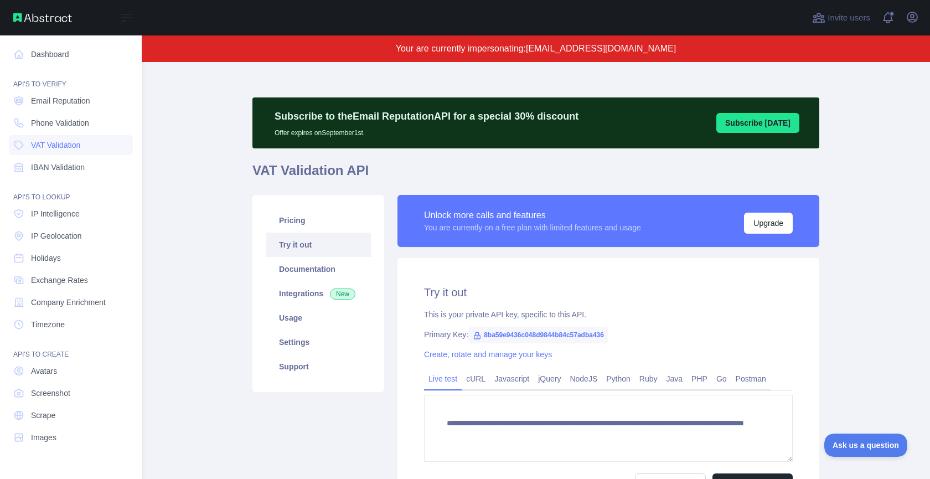
click at [52, 177] on nav "Dashboard API'S TO VERIFY Email Reputation Phone Validation VAT Validation IBAN…" at bounding box center [71, 248] width 124 height 426
click at [65, 168] on span "IBAN Validation" at bounding box center [58, 167] width 54 height 11
click at [88, 218] on link "IP Intelligence" at bounding box center [71, 214] width 124 height 20
click at [85, 238] on link "IP Geolocation" at bounding box center [71, 236] width 124 height 20
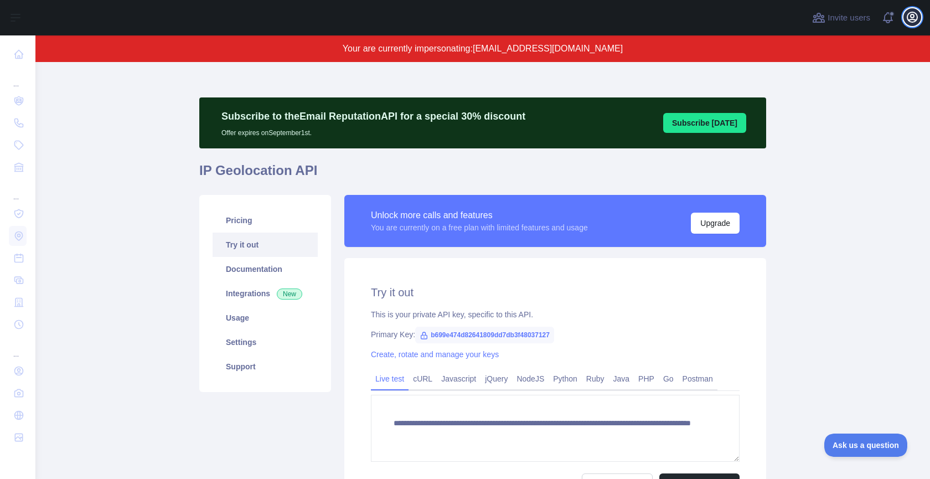
click at [917, 20] on icon "button" at bounding box center [913, 17] width 10 height 10
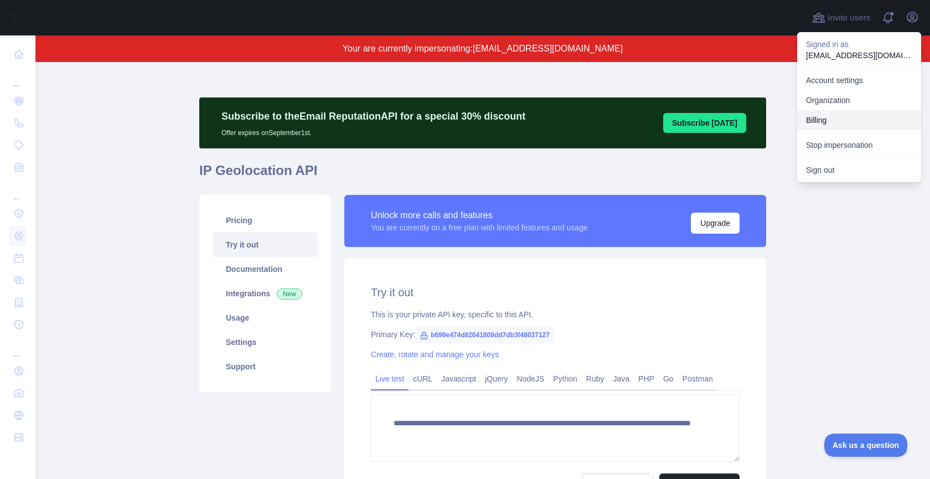
click at [849, 118] on button "Billing" at bounding box center [860, 120] width 124 height 20
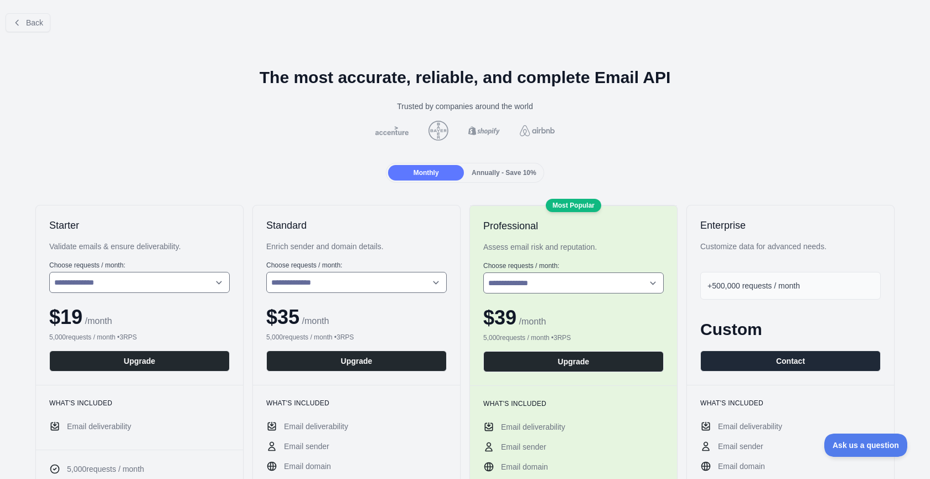
click at [45, 24] on div at bounding box center [465, 239] width 930 height 479
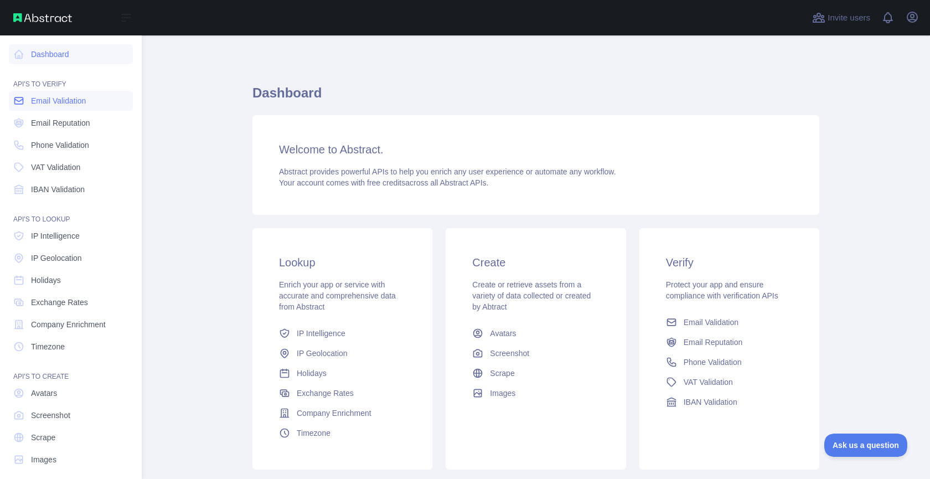
click at [71, 100] on span "Email Validation" at bounding box center [58, 100] width 55 height 11
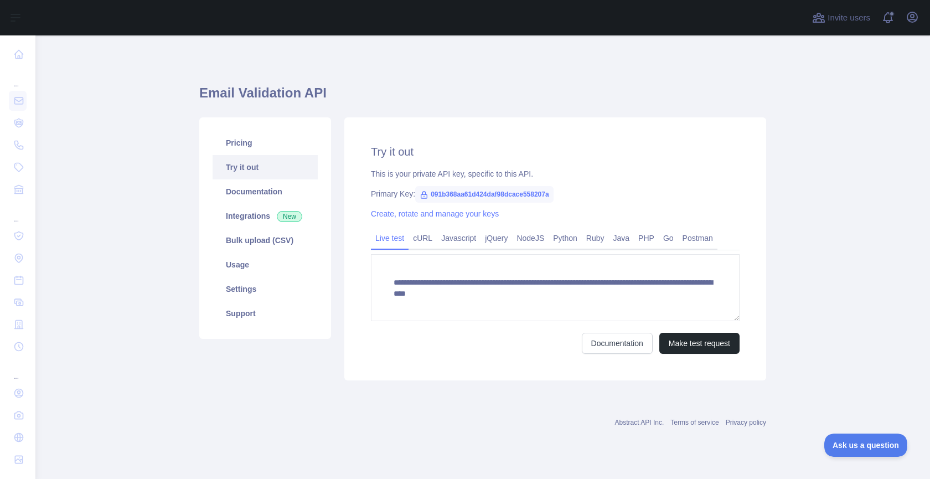
click at [913, 29] on div "Invite users View notifications Open user menu" at bounding box center [865, 17] width 111 height 35
click at [916, 23] on icon "button" at bounding box center [912, 17] width 13 height 13
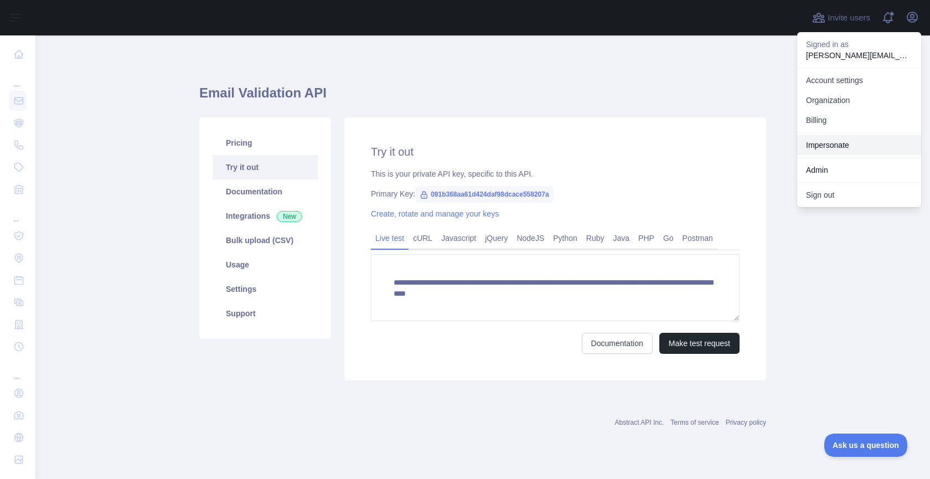
click at [857, 135] on link "Impersonate" at bounding box center [860, 145] width 124 height 20
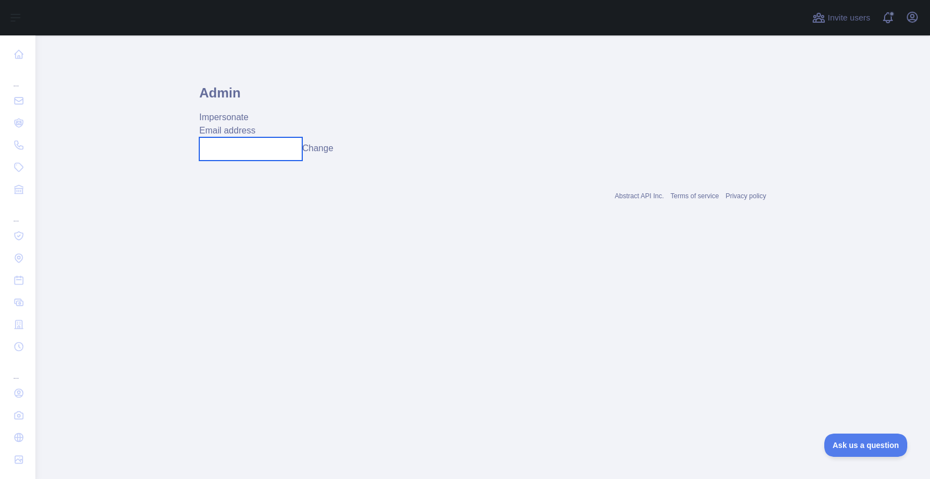
click at [243, 142] on input "text" at bounding box center [250, 148] width 103 height 23
paste input "**********"
type input "**********"
click at [325, 151] on button "Change" at bounding box center [317, 148] width 31 height 13
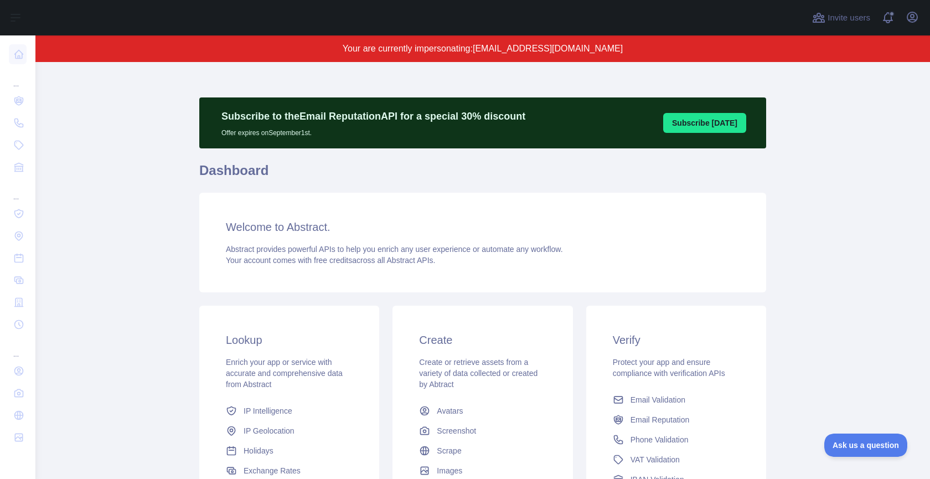
click at [757, 107] on div "Subscribe to the Email Reputation API for a special 30 % discount Offer expires…" at bounding box center [482, 122] width 567 height 51
click at [732, 121] on button "Subscribe [DATE]" at bounding box center [705, 123] width 83 height 20
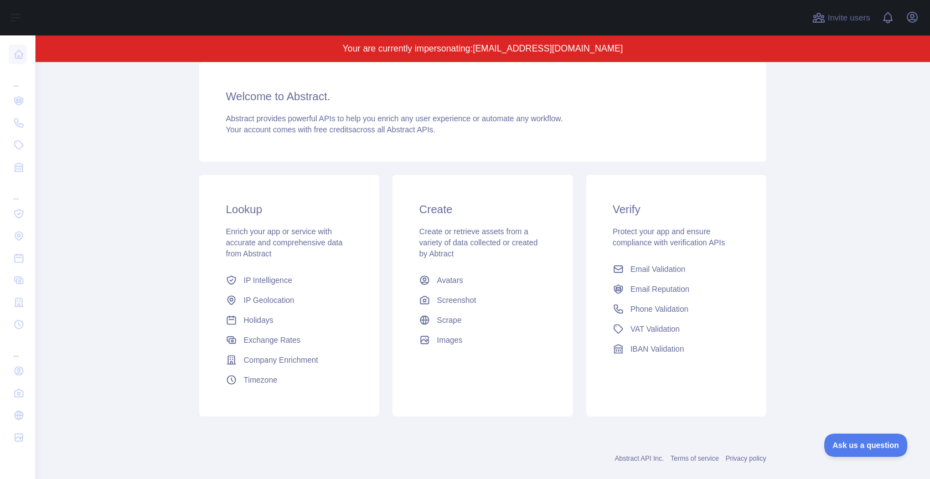
scroll to position [132, 0]
click at [913, 17] on icon "button" at bounding box center [913, 17] width 10 height 10
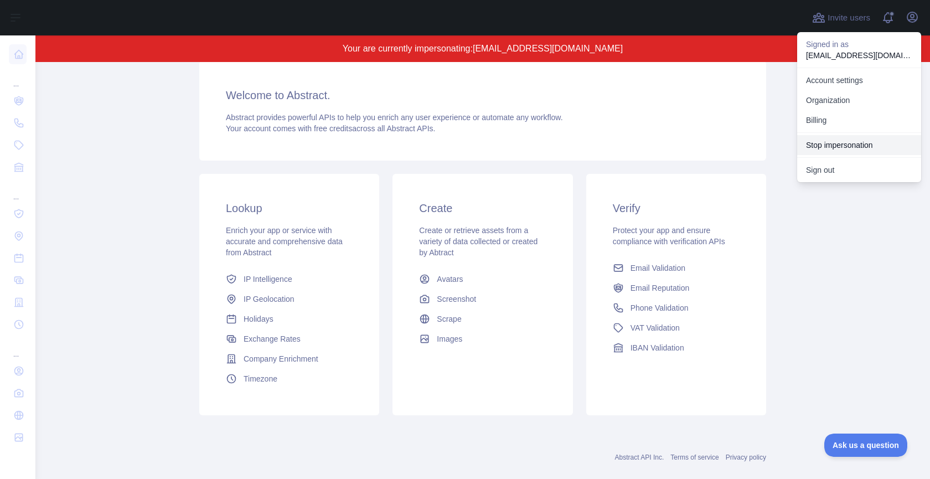
click at [861, 138] on button "Stop impersonation" at bounding box center [860, 145] width 124 height 20
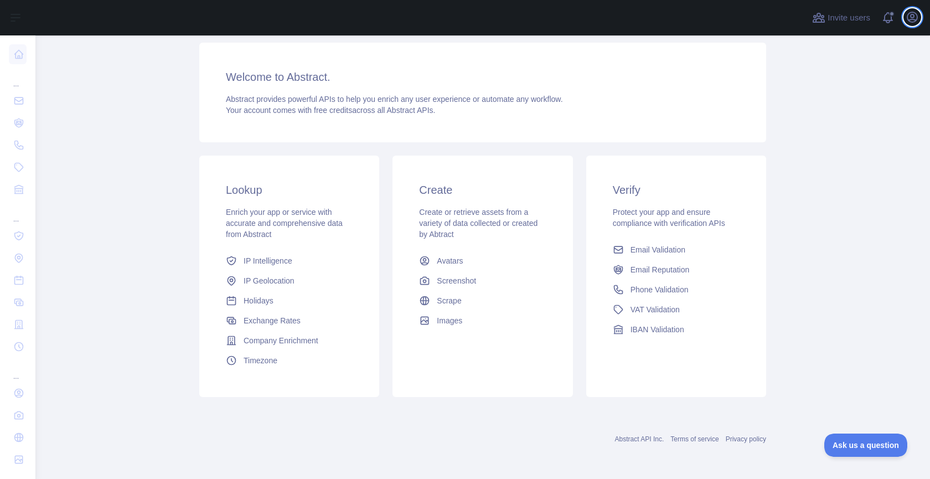
scroll to position [72, 0]
click at [910, 8] on div "Open user menu" at bounding box center [913, 17] width 18 height 19
click at [913, 18] on icon "button" at bounding box center [912, 17] width 13 height 13
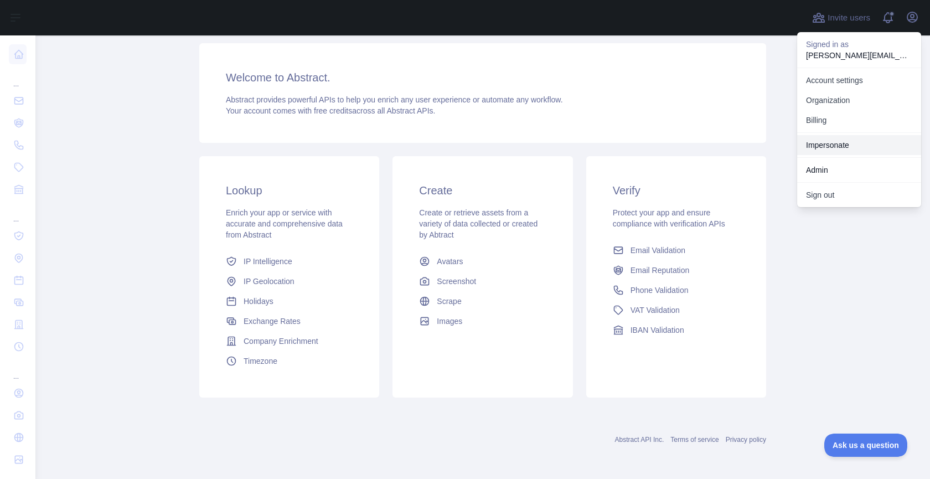
click at [845, 142] on link "Impersonate" at bounding box center [860, 145] width 124 height 20
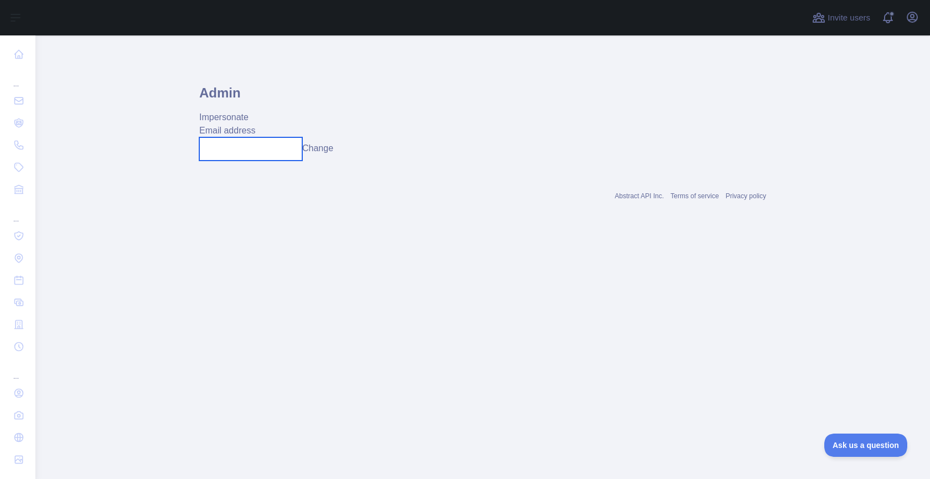
click at [281, 147] on input "text" at bounding box center [250, 148] width 103 height 23
paste input "**********"
type input "**********"
click at [322, 148] on button "Change" at bounding box center [317, 148] width 31 height 13
